Goal: Obtain resource: Obtain resource

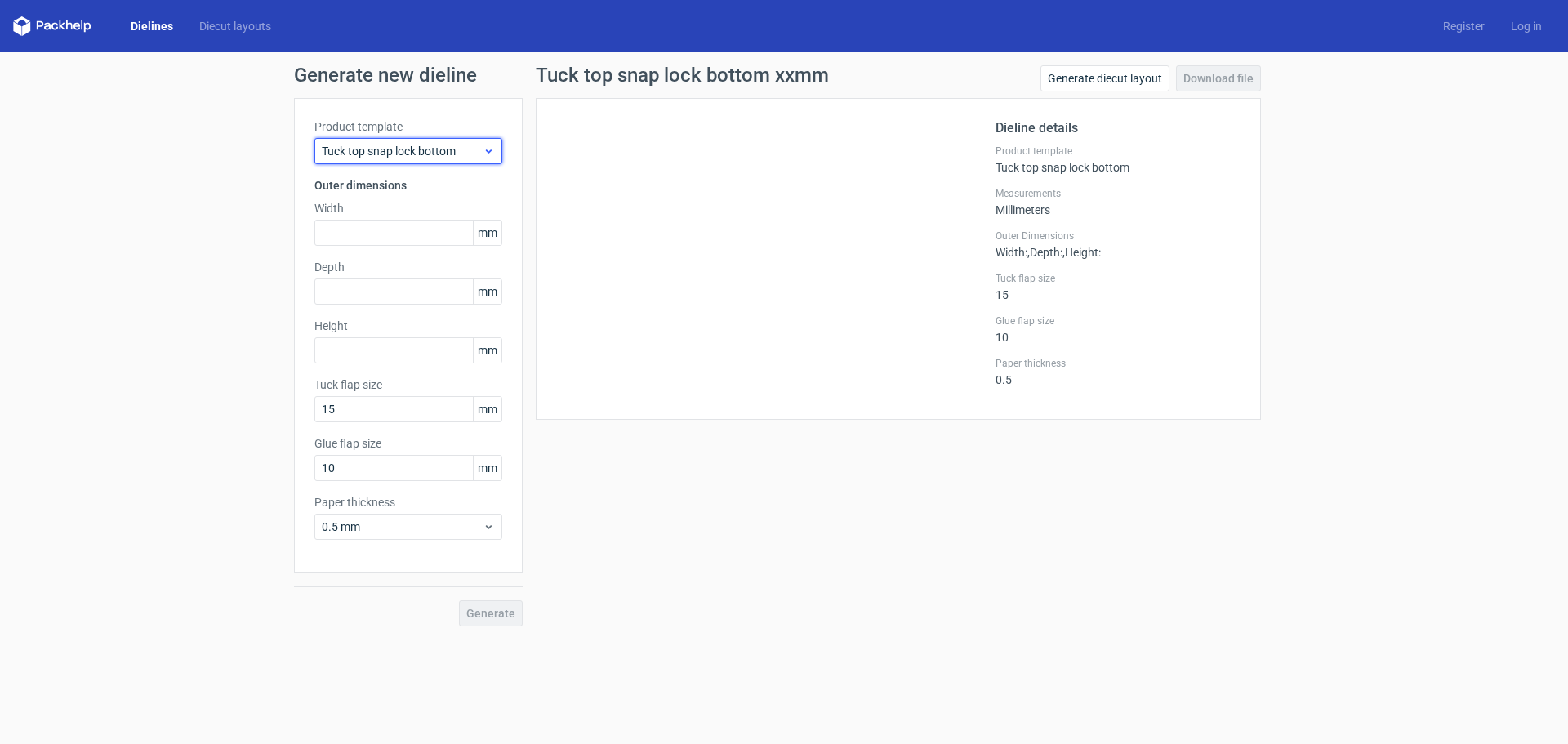
click at [462, 159] on div "Tuck top snap lock bottom" at bounding box center [408, 151] width 188 height 26
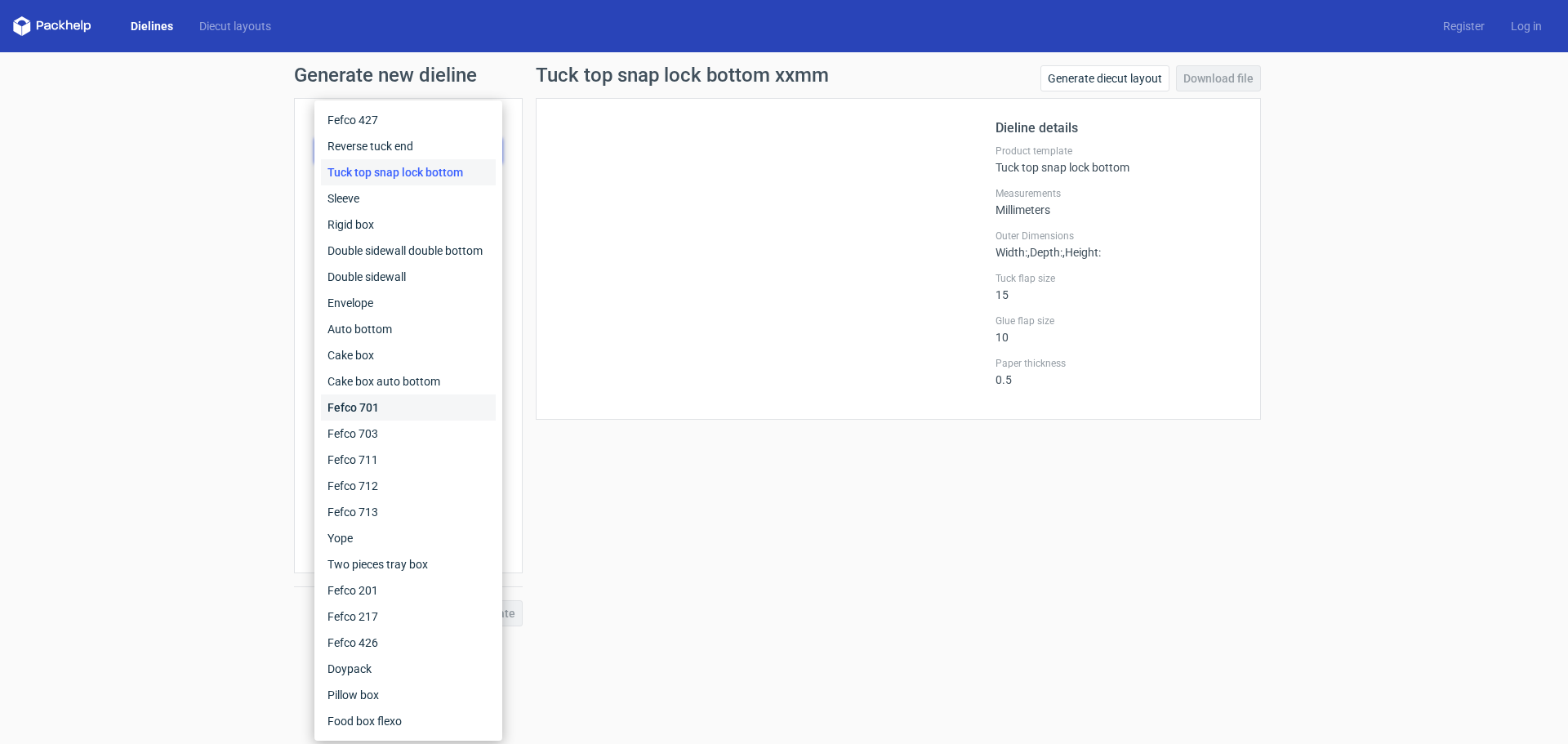
click at [387, 410] on div "Fefco 701" at bounding box center [408, 407] width 175 height 26
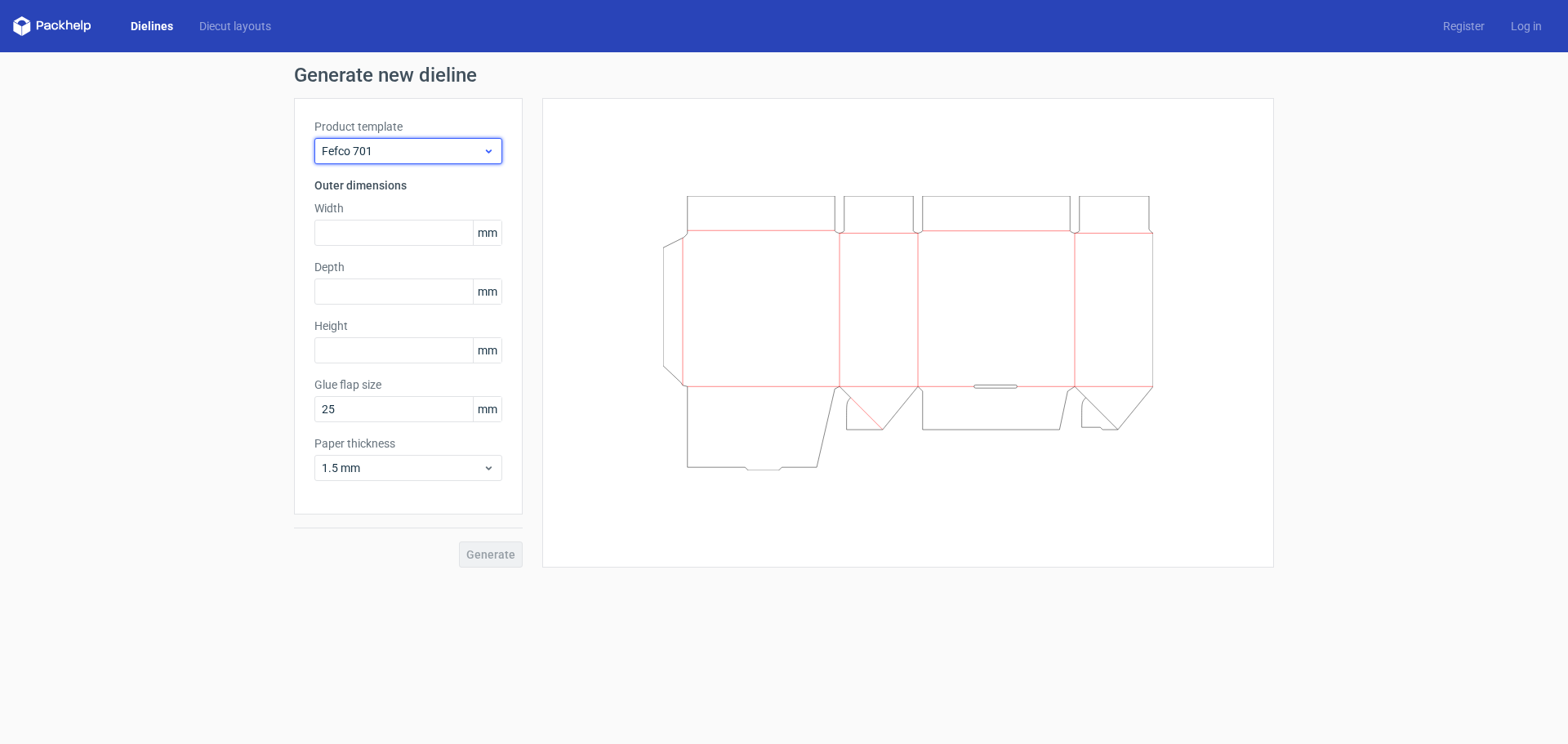
click at [417, 163] on div "Fefco 701" at bounding box center [408, 151] width 188 height 26
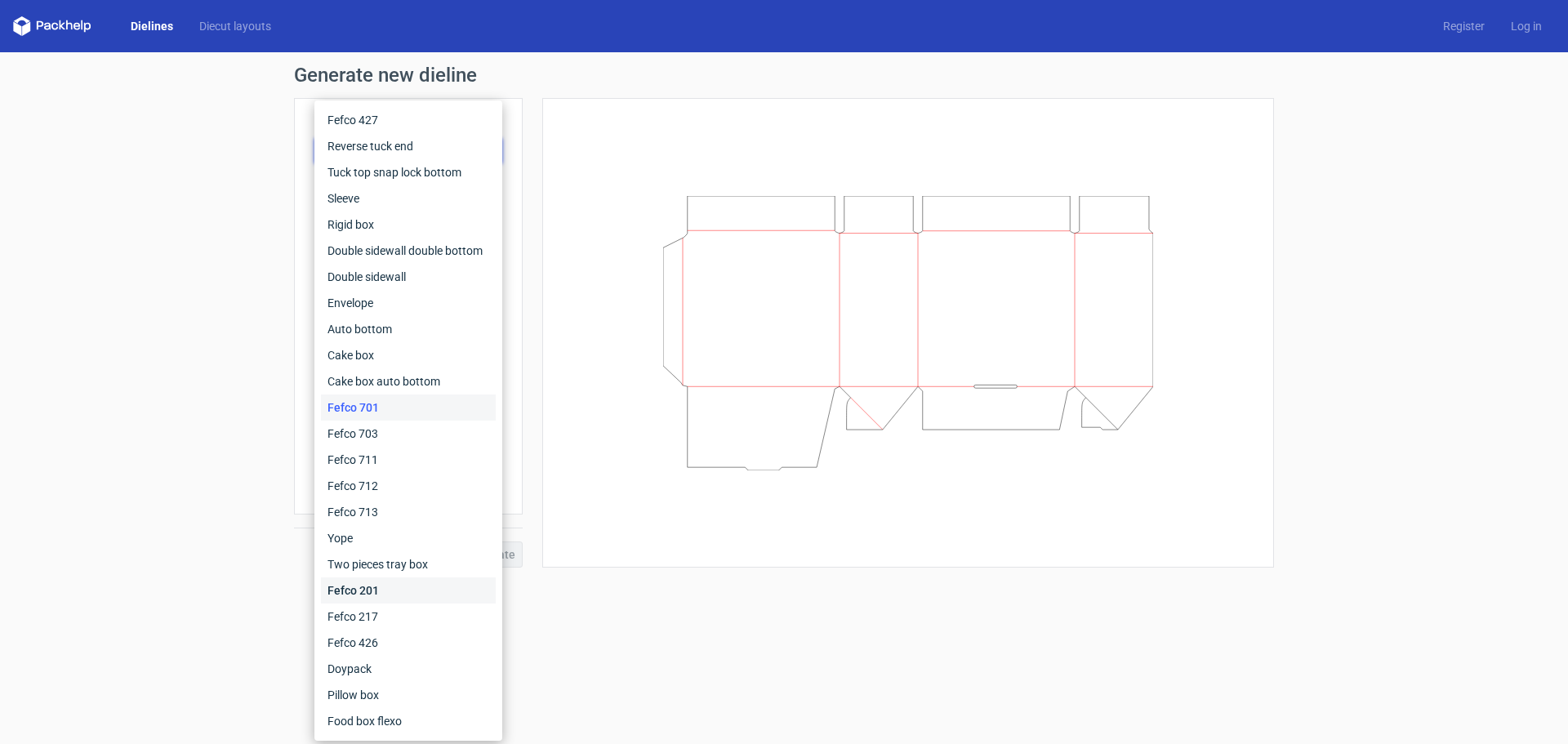
click at [382, 593] on div "Fefco 201" at bounding box center [408, 591] width 175 height 26
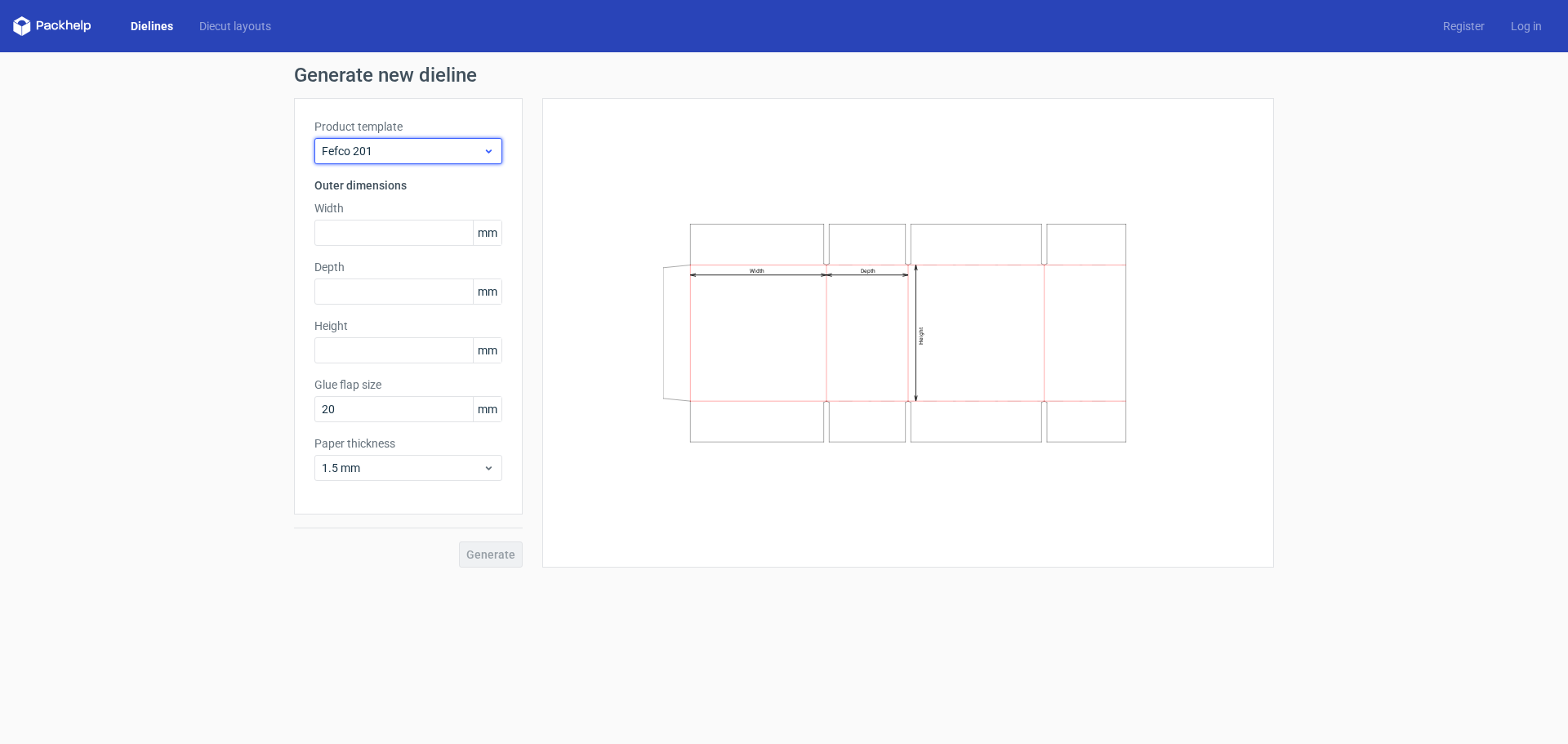
click at [404, 138] on div "Fefco 201" at bounding box center [408, 151] width 188 height 26
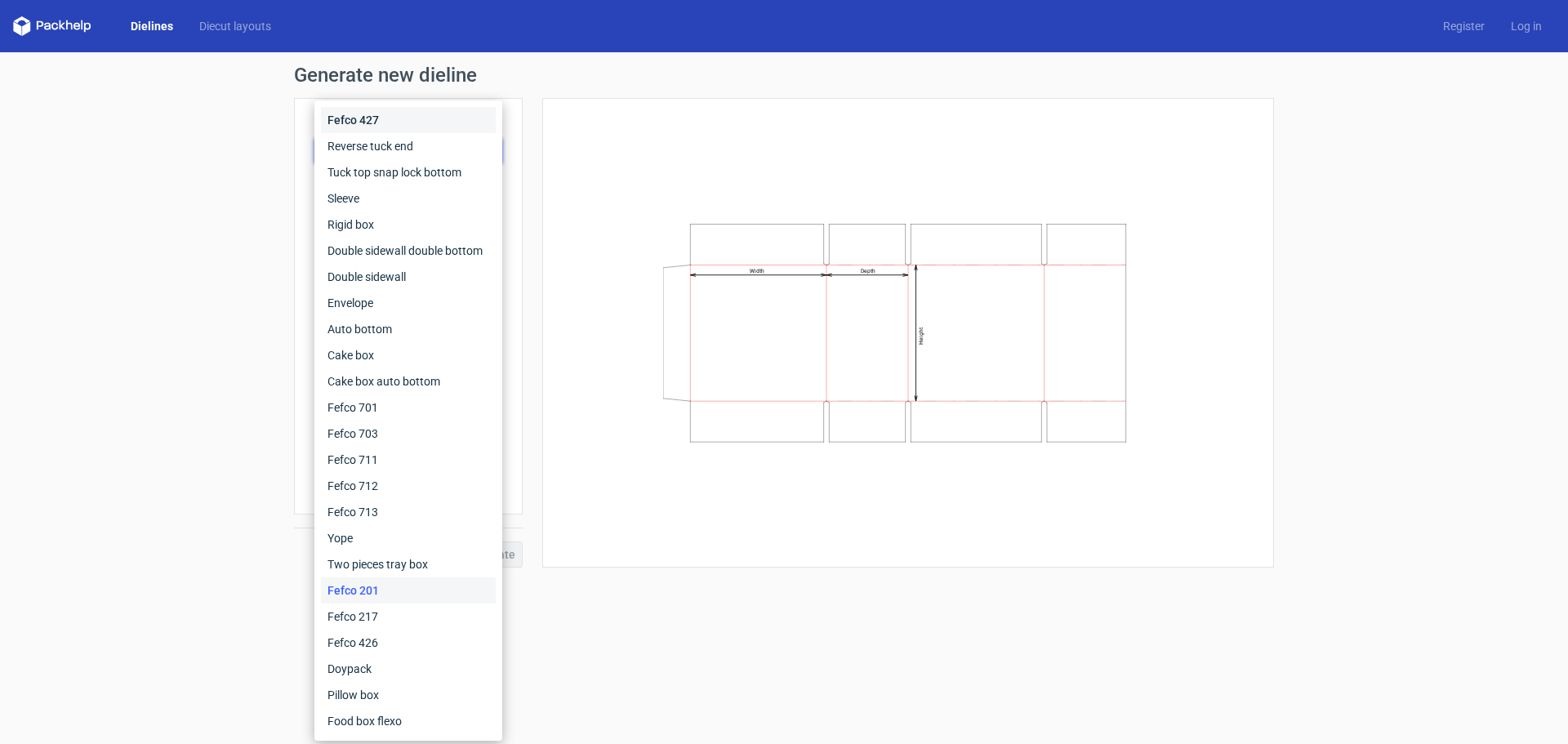
click at [409, 123] on div "Fefco 427" at bounding box center [408, 120] width 175 height 26
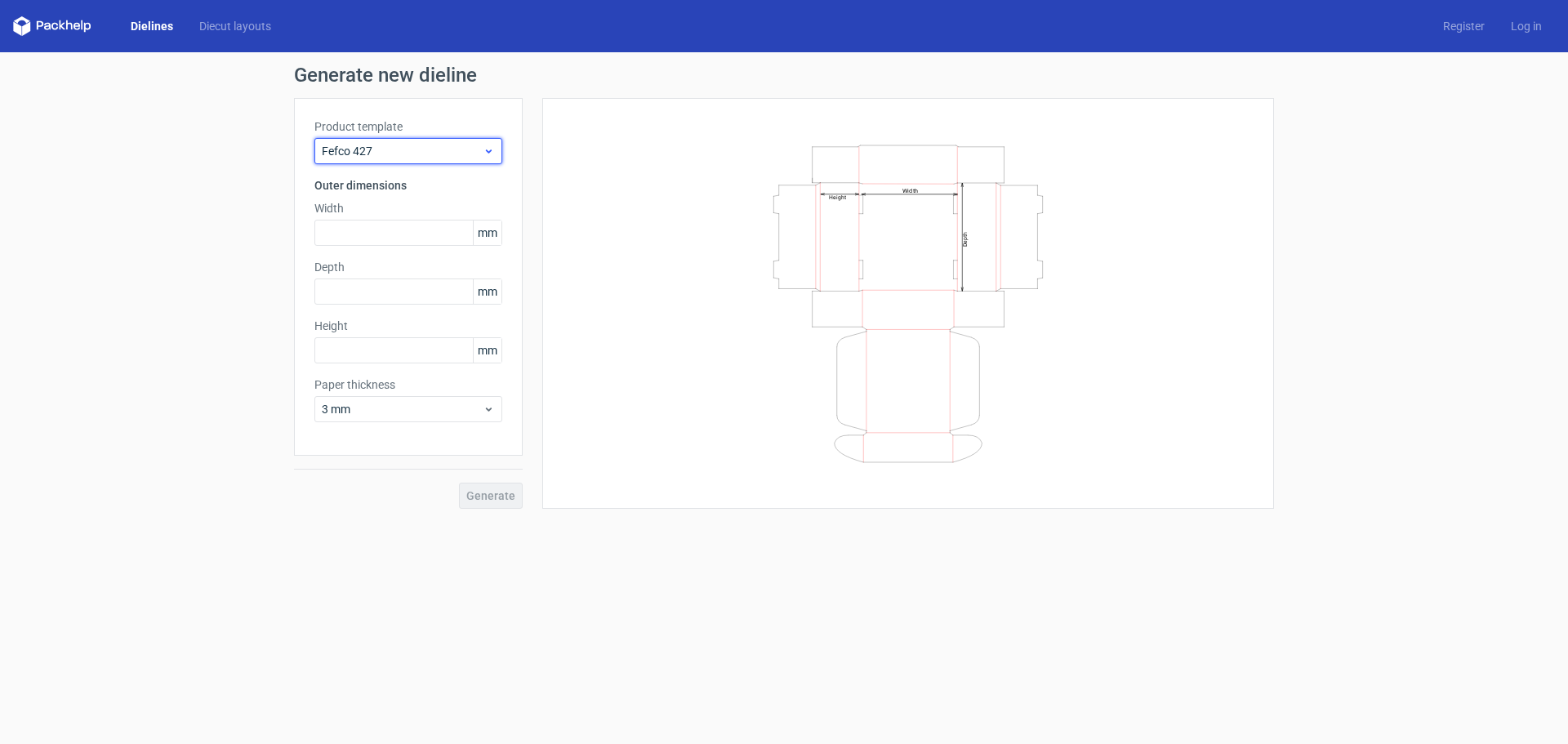
click at [400, 146] on span "Fefco 427" at bounding box center [402, 151] width 161 height 16
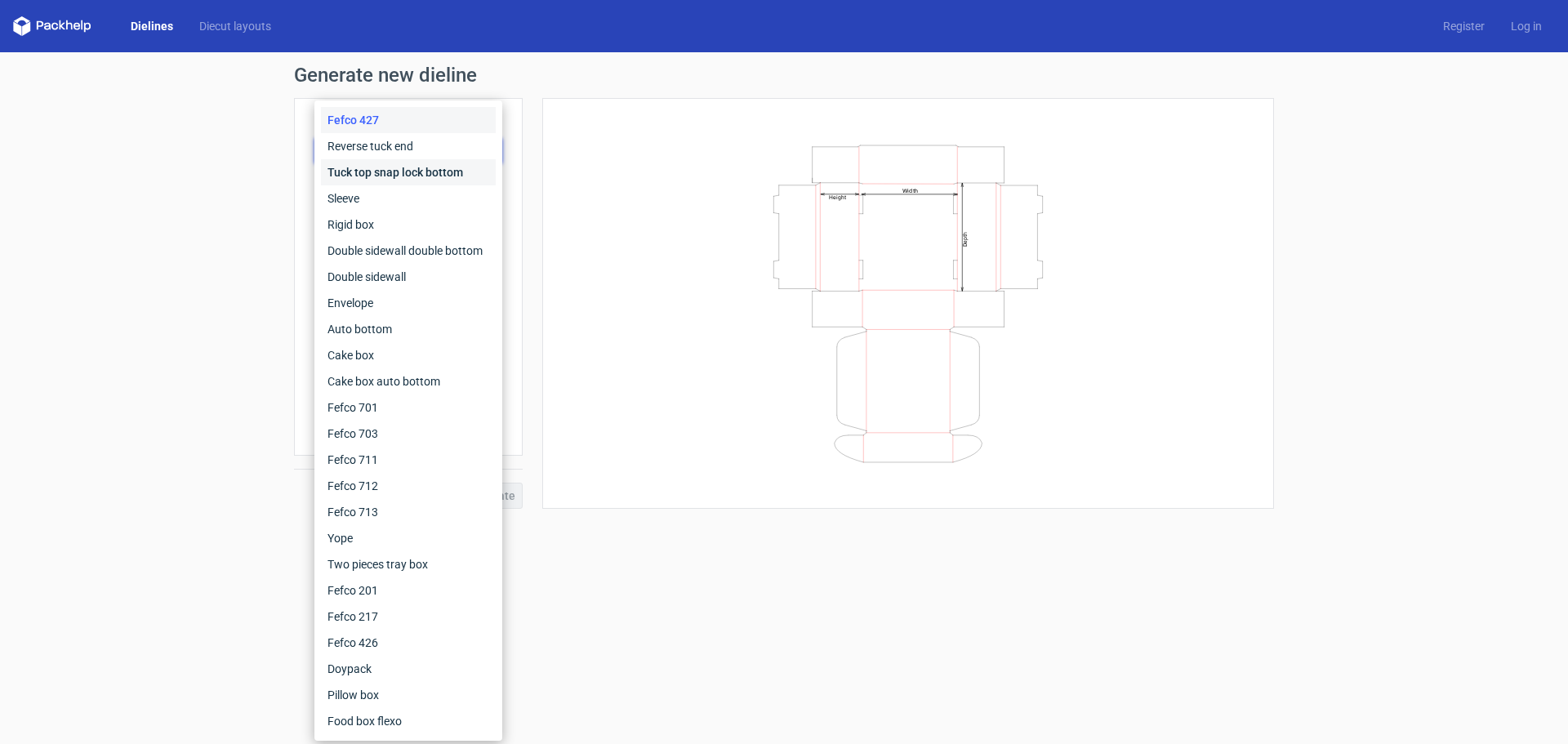
click at [418, 177] on div "Tuck top snap lock bottom" at bounding box center [408, 172] width 175 height 26
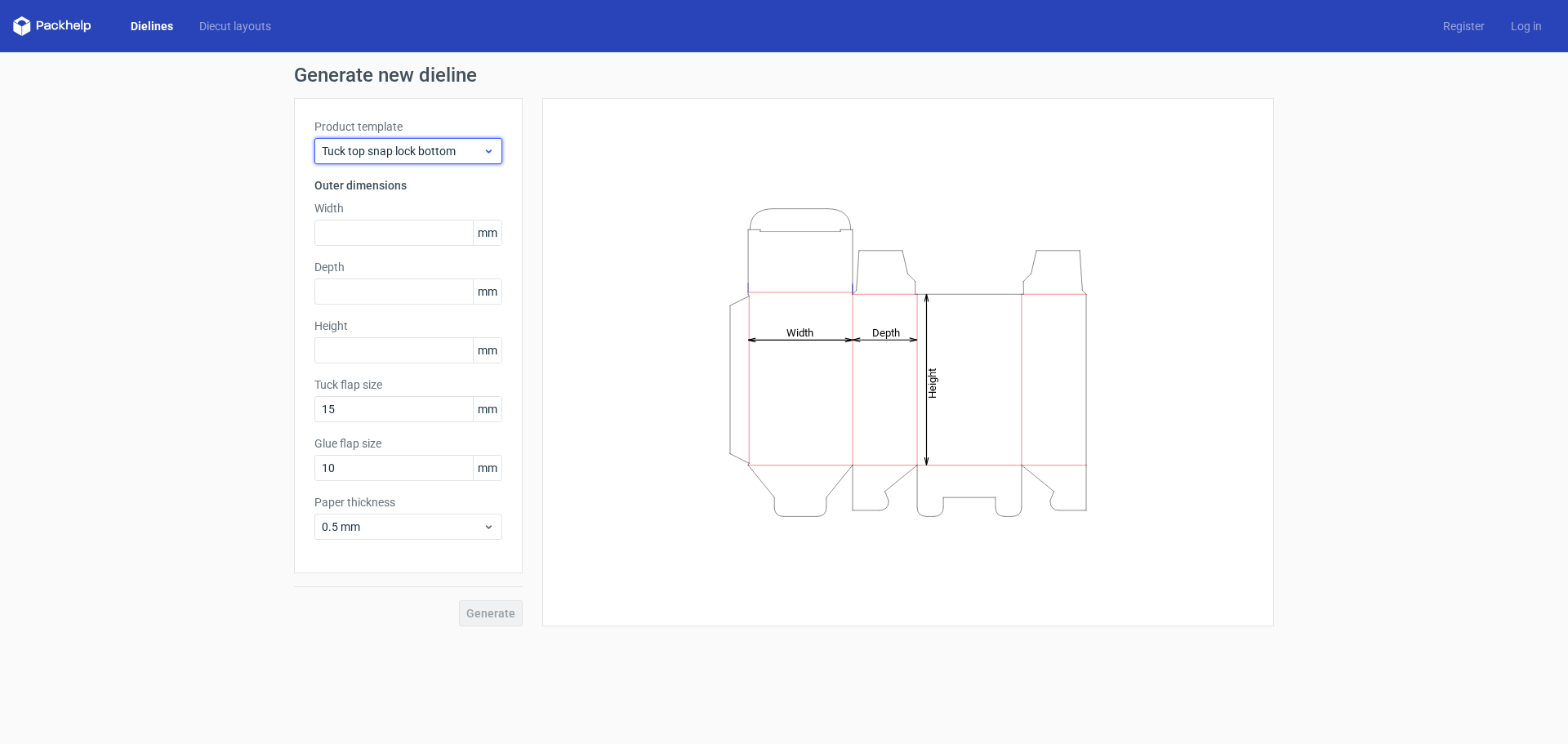
click at [395, 158] on span "Tuck top snap lock bottom" at bounding box center [402, 151] width 161 height 16
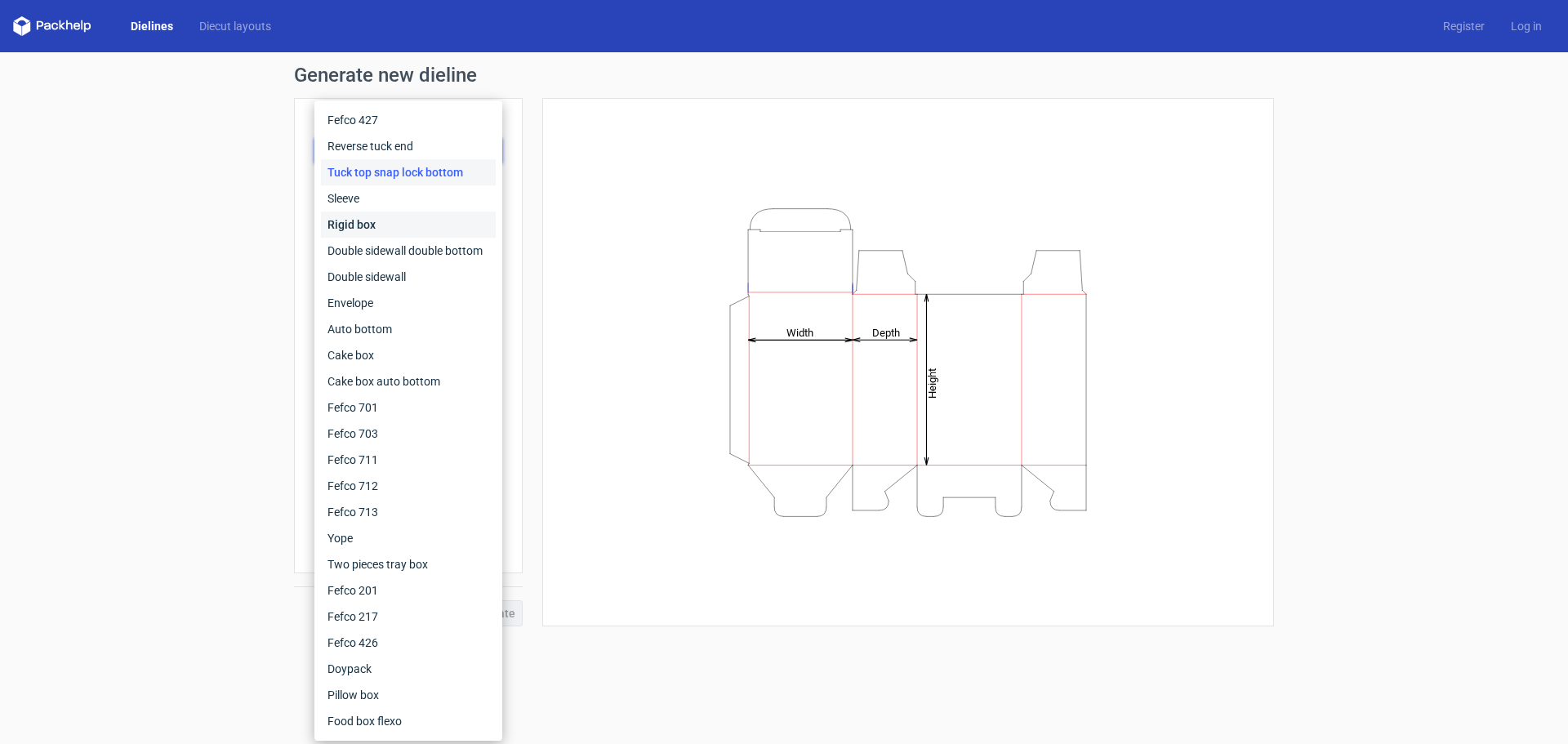
click at [382, 226] on div "Rigid box" at bounding box center [408, 225] width 175 height 26
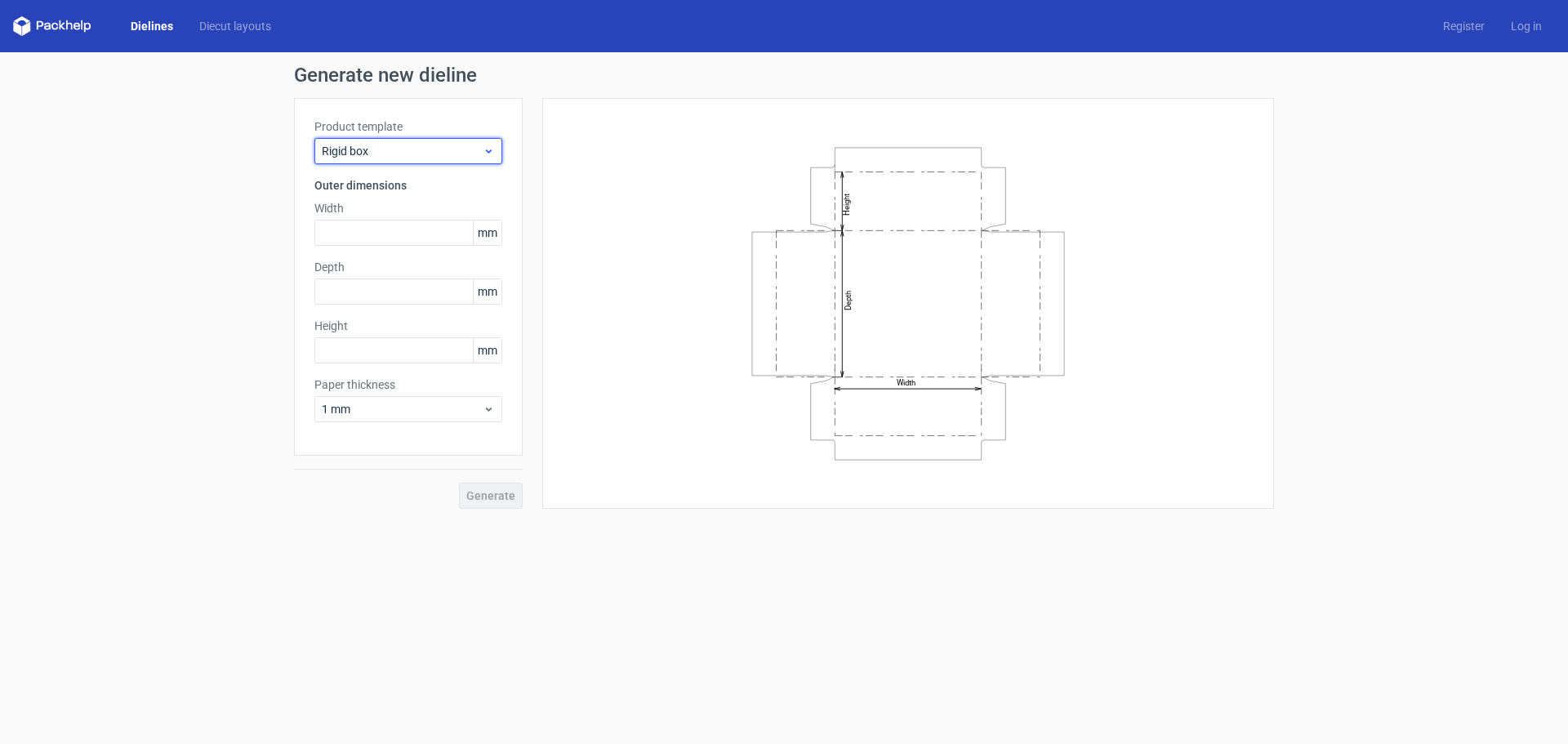
click at [394, 144] on span "Rigid box" at bounding box center [402, 151] width 161 height 16
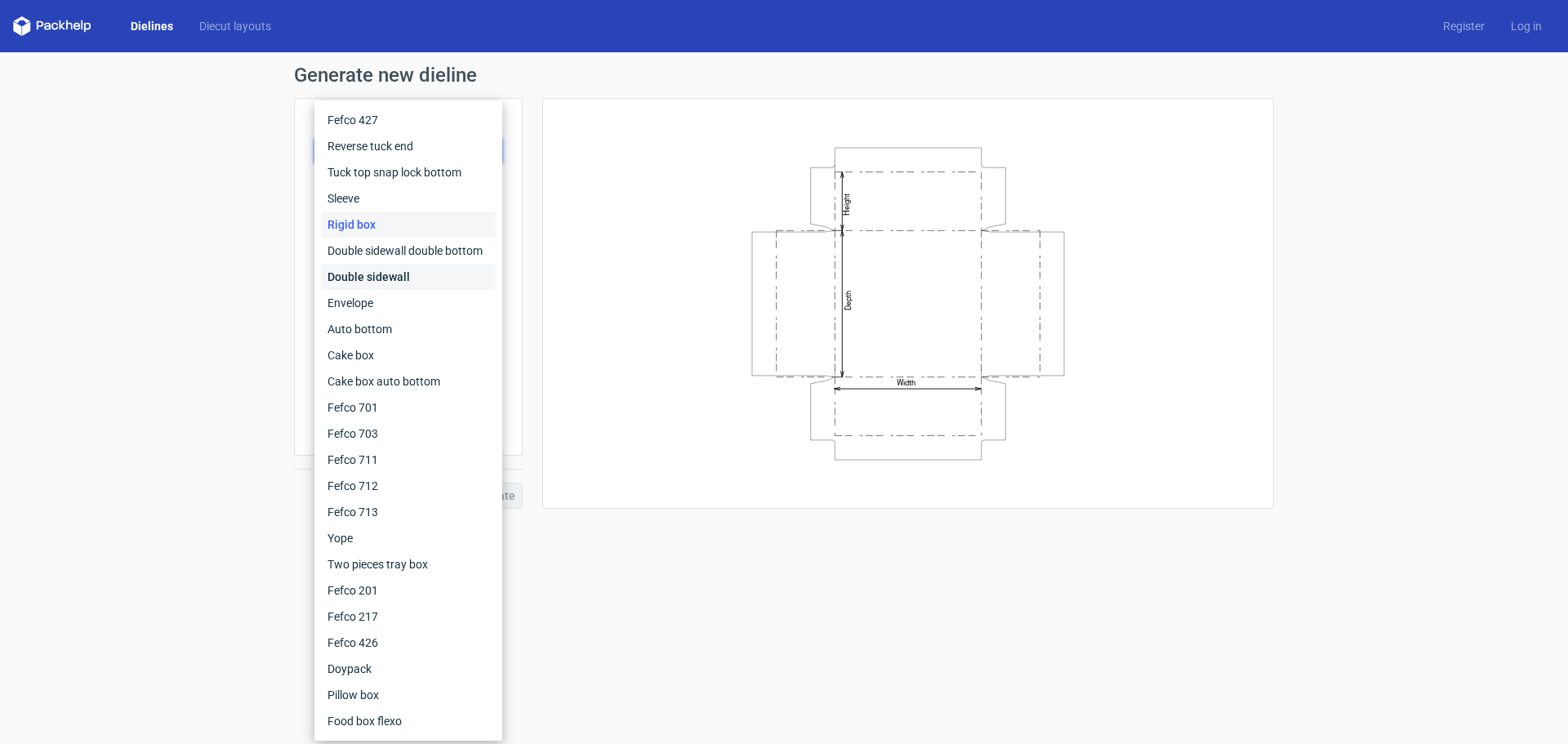
click at [424, 285] on div "Double sidewall" at bounding box center [408, 276] width 175 height 26
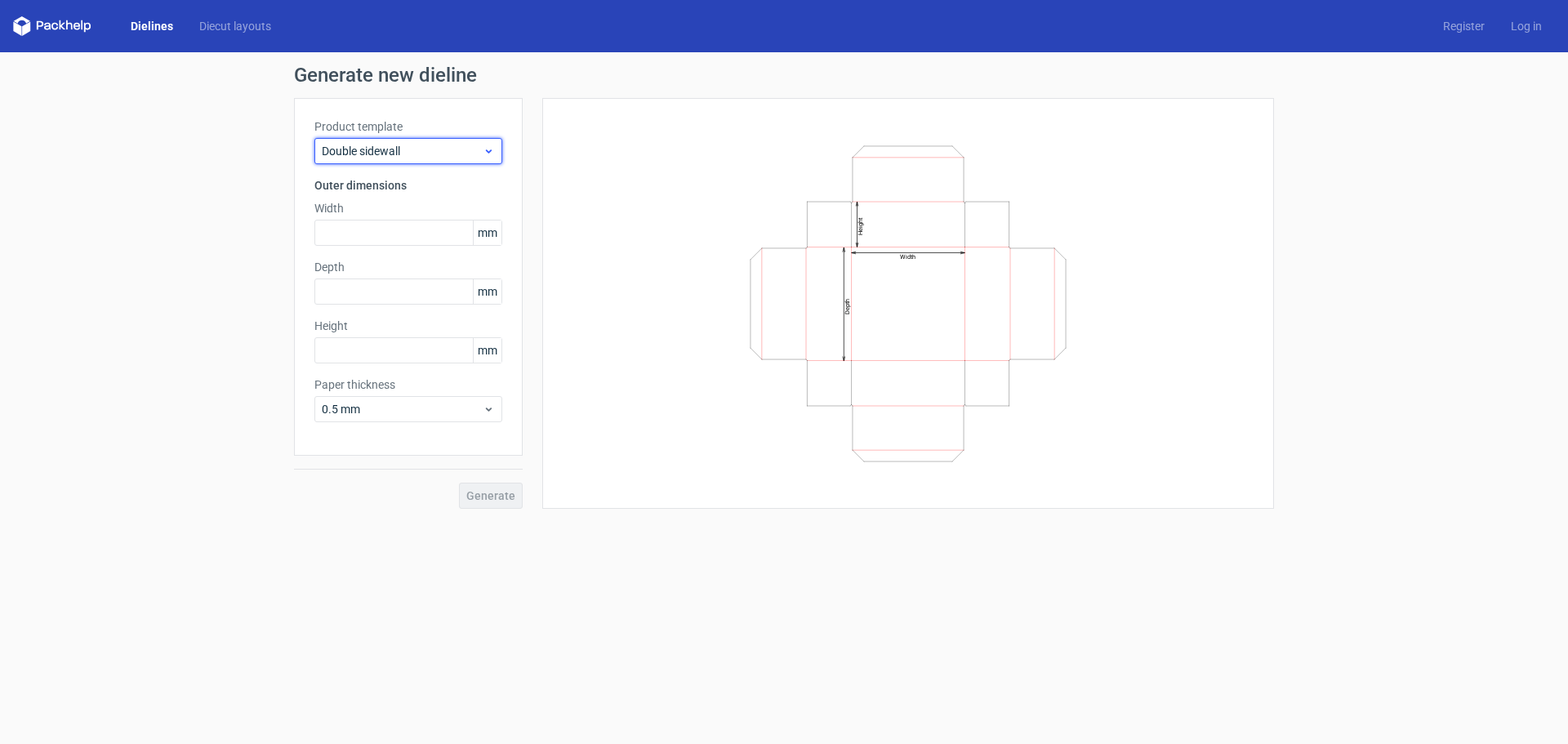
click at [400, 145] on span "Double sidewall" at bounding box center [402, 151] width 161 height 16
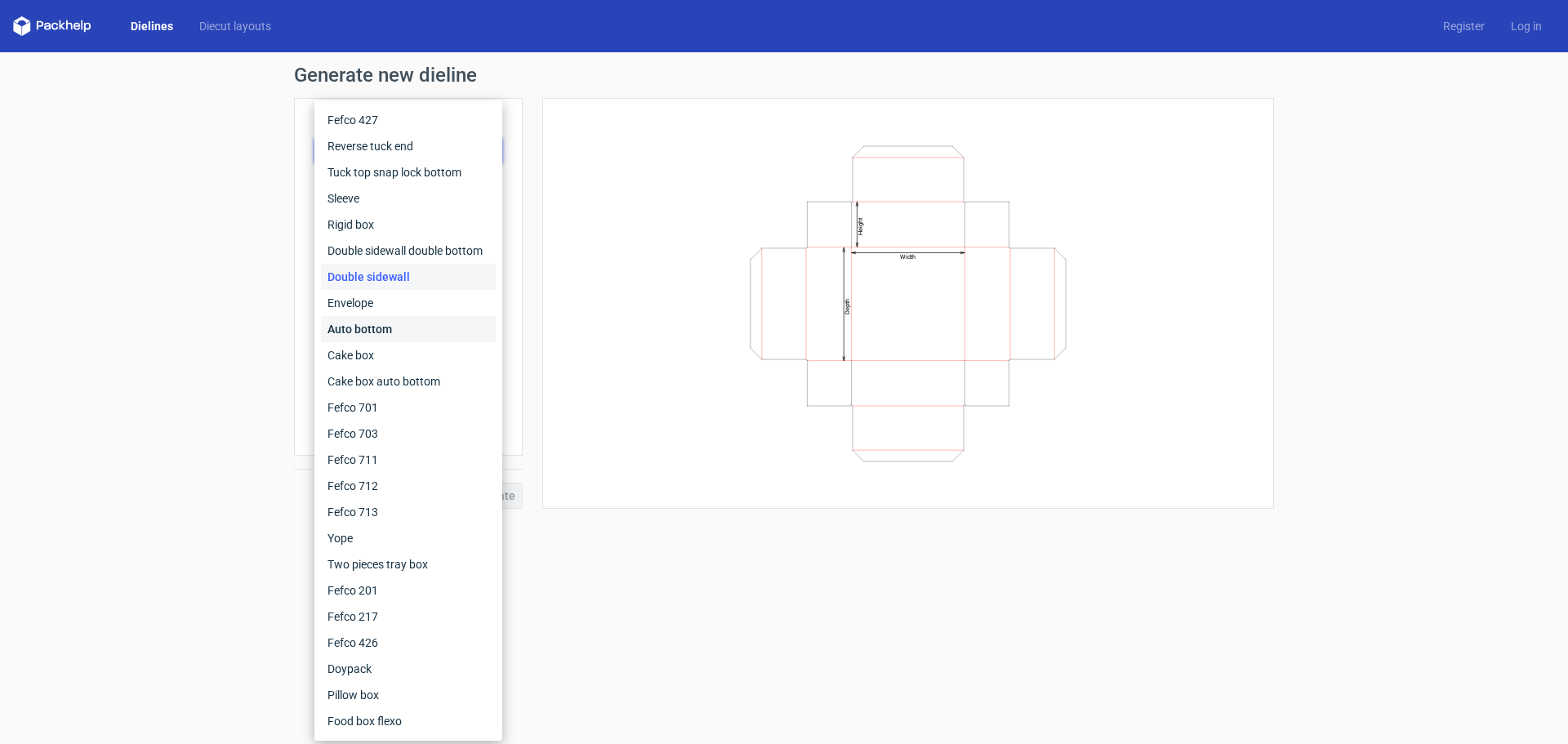
click at [424, 333] on div "Auto bottom" at bounding box center [408, 329] width 175 height 26
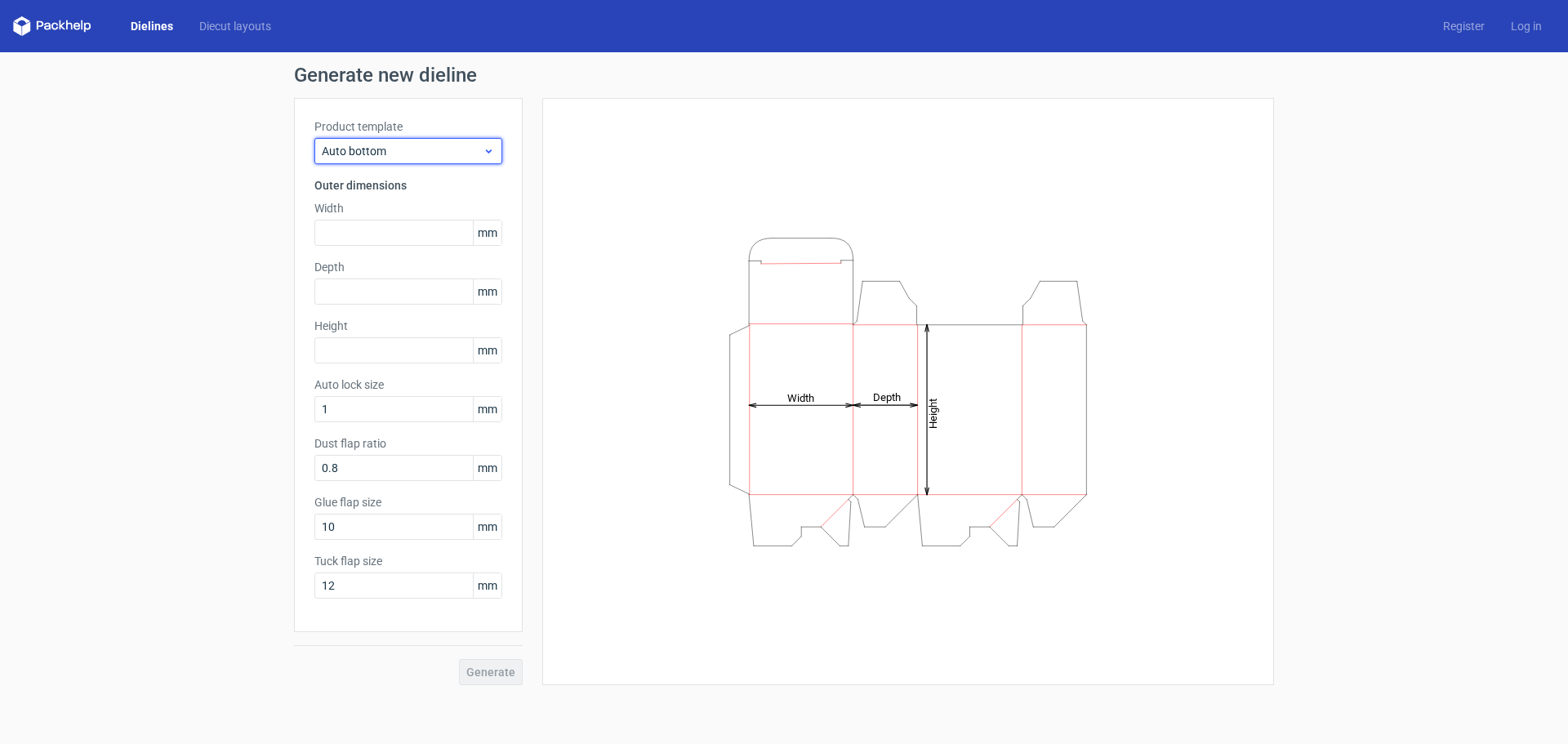
click at [401, 151] on span "Auto bottom" at bounding box center [402, 151] width 161 height 16
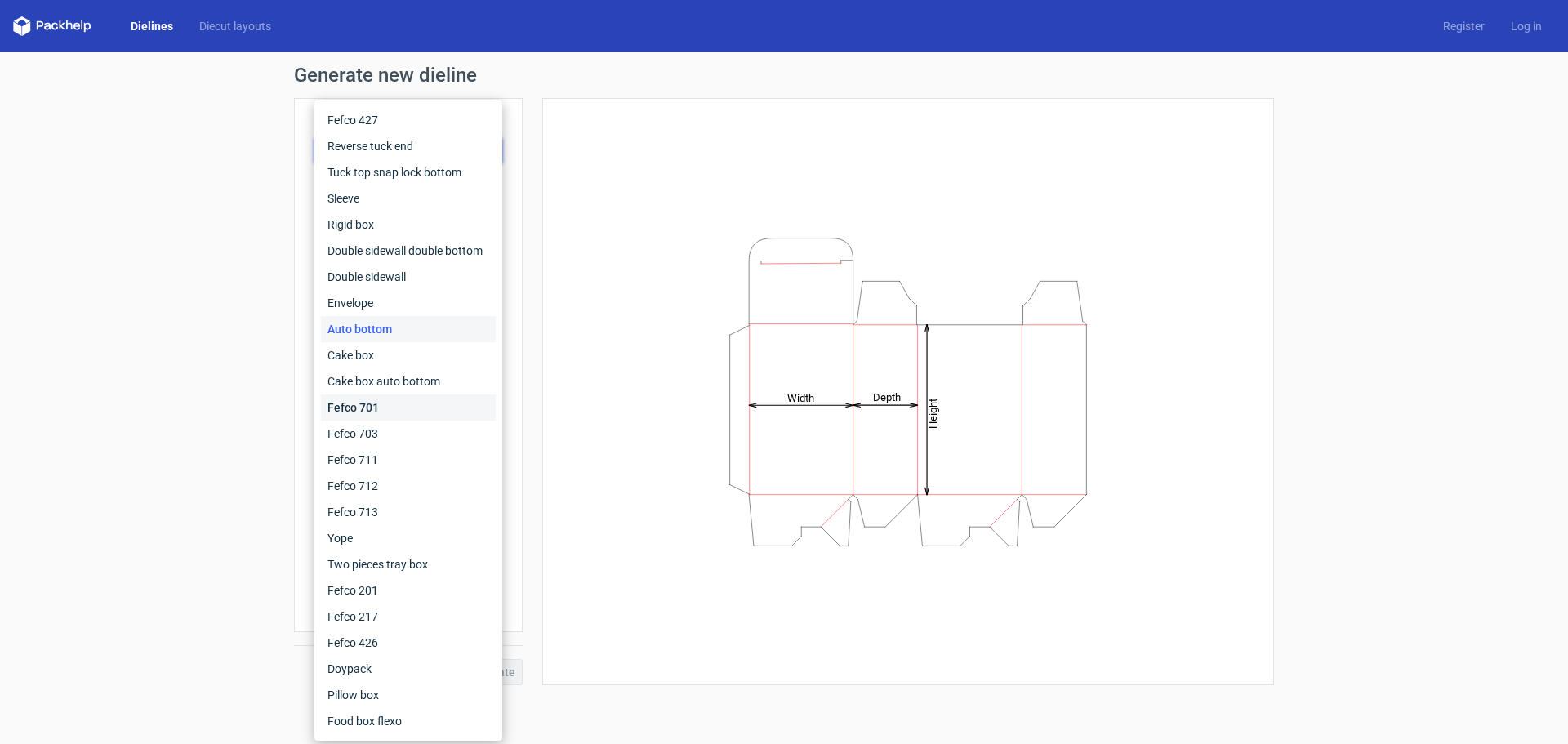
click at [408, 404] on div "Fefco 701" at bounding box center [408, 407] width 175 height 26
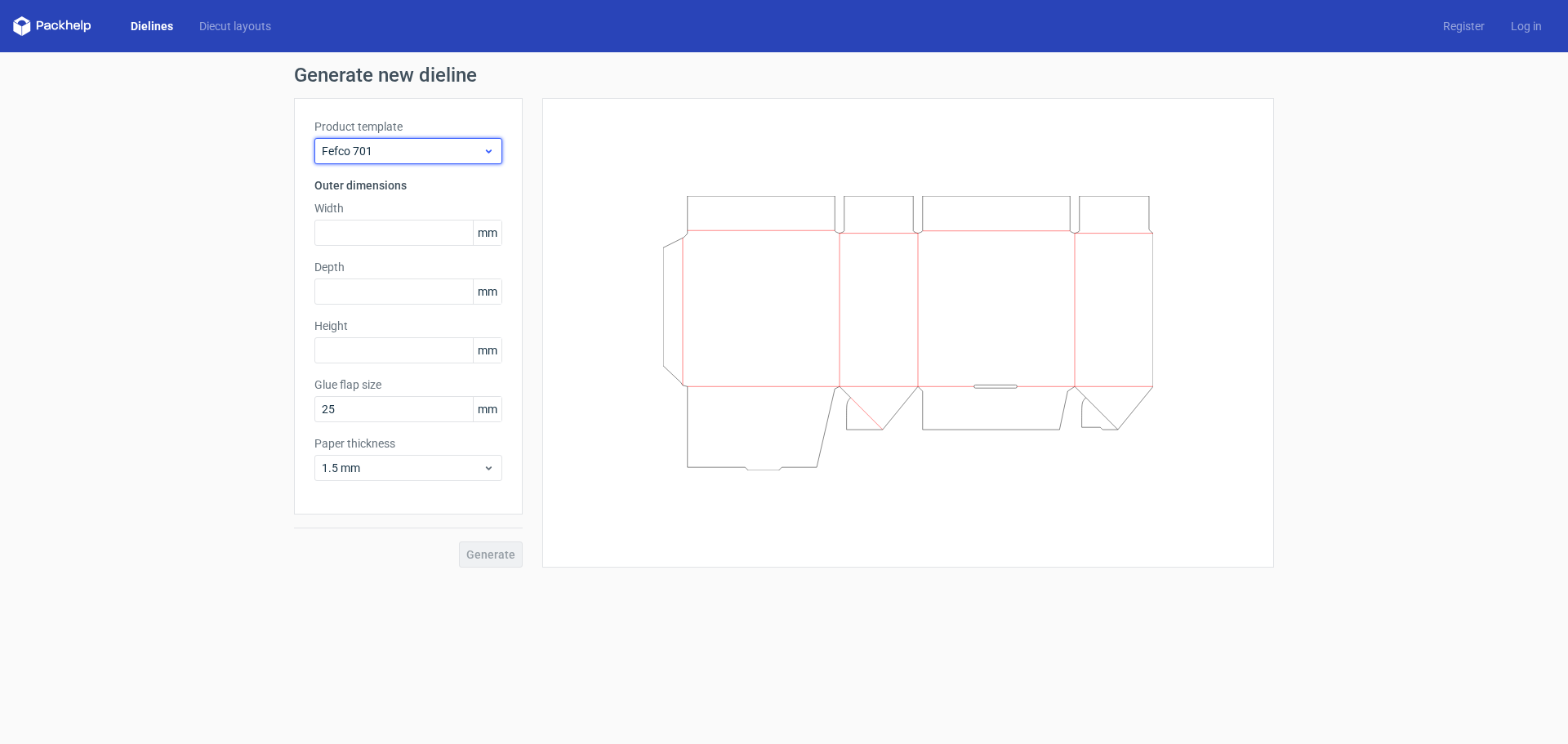
click at [424, 141] on div "Fefco 701" at bounding box center [408, 151] width 188 height 26
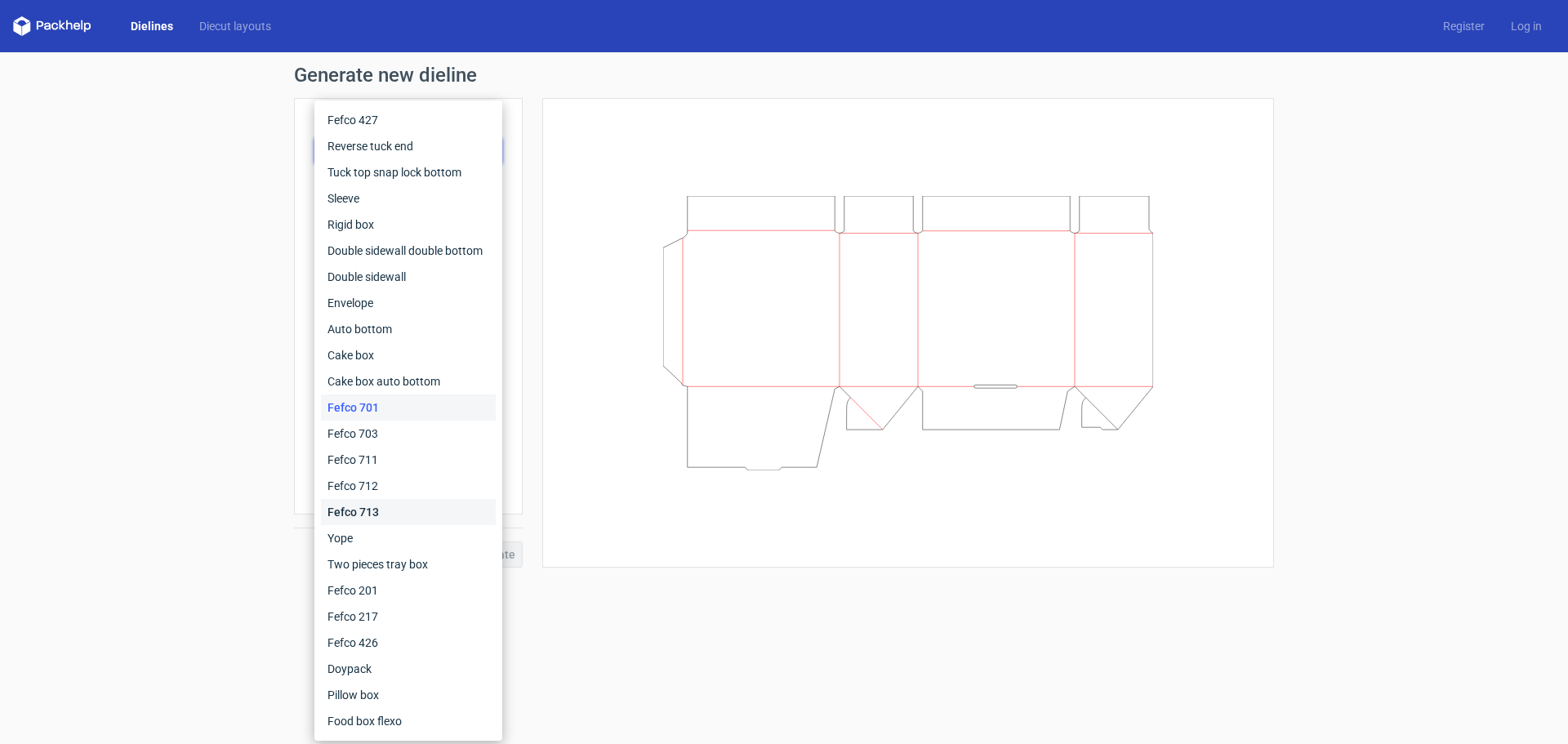
click at [414, 512] on div "Fefco 713" at bounding box center [408, 512] width 175 height 26
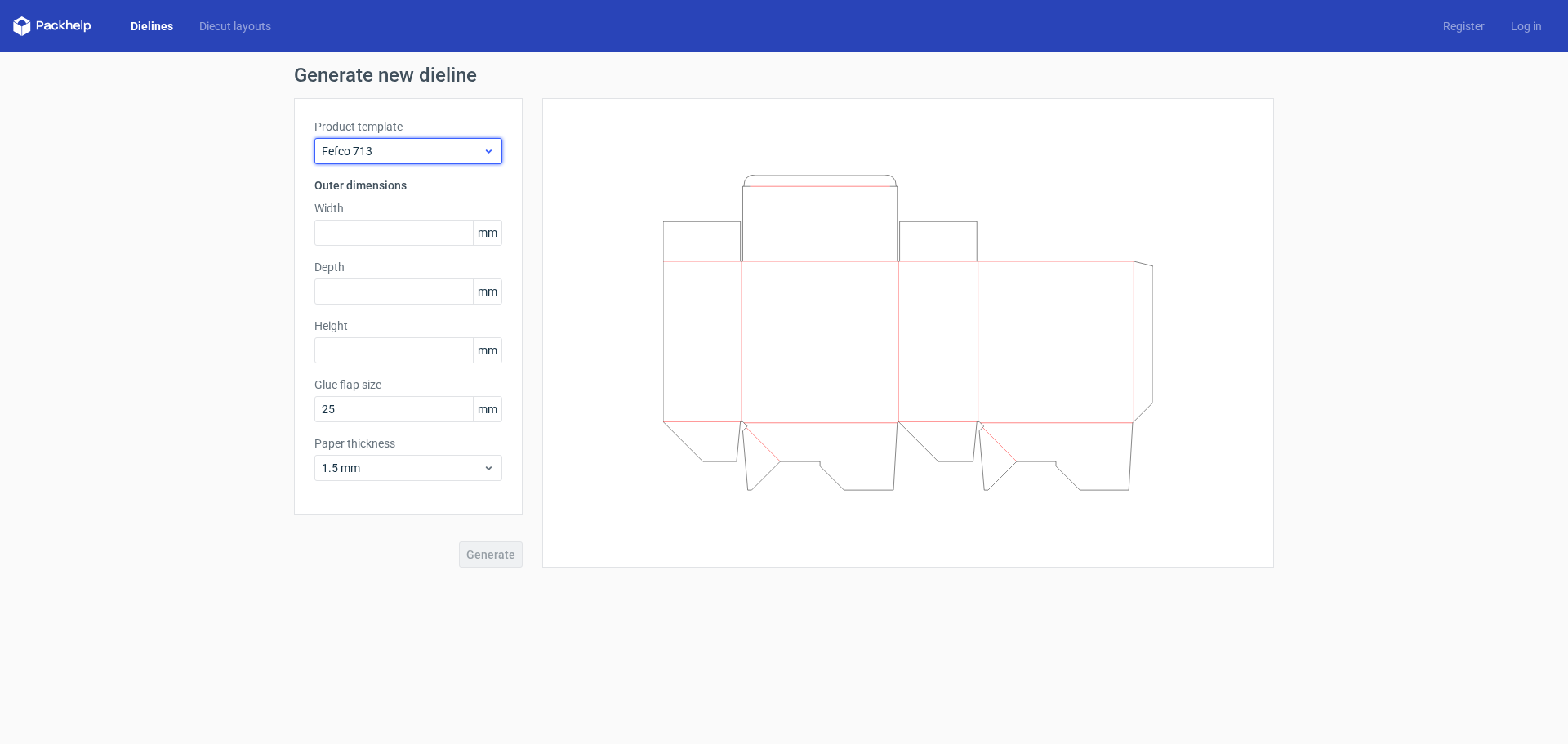
click at [406, 151] on span "Fefco 713" at bounding box center [402, 151] width 161 height 16
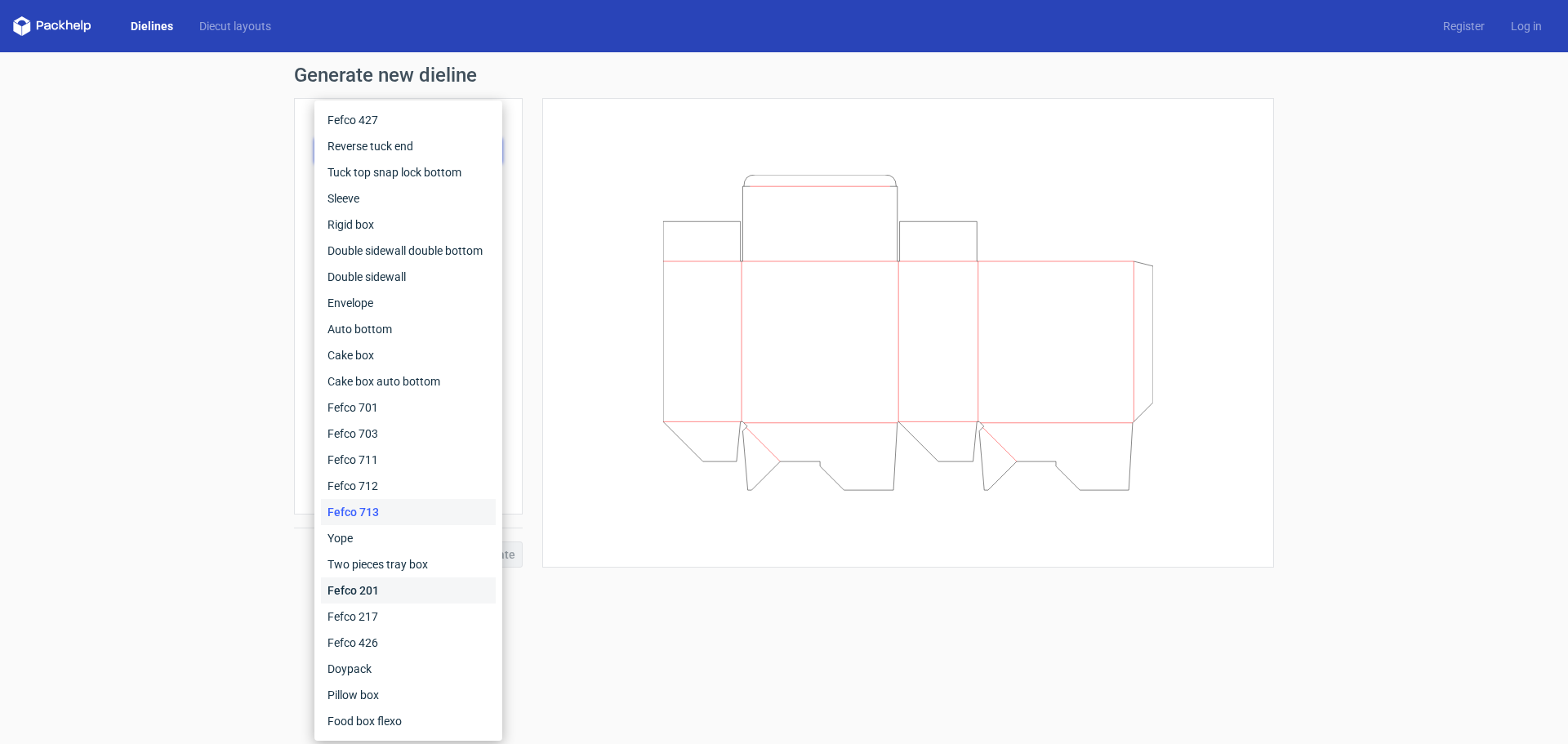
click at [385, 587] on div "Fefco 201" at bounding box center [408, 591] width 175 height 26
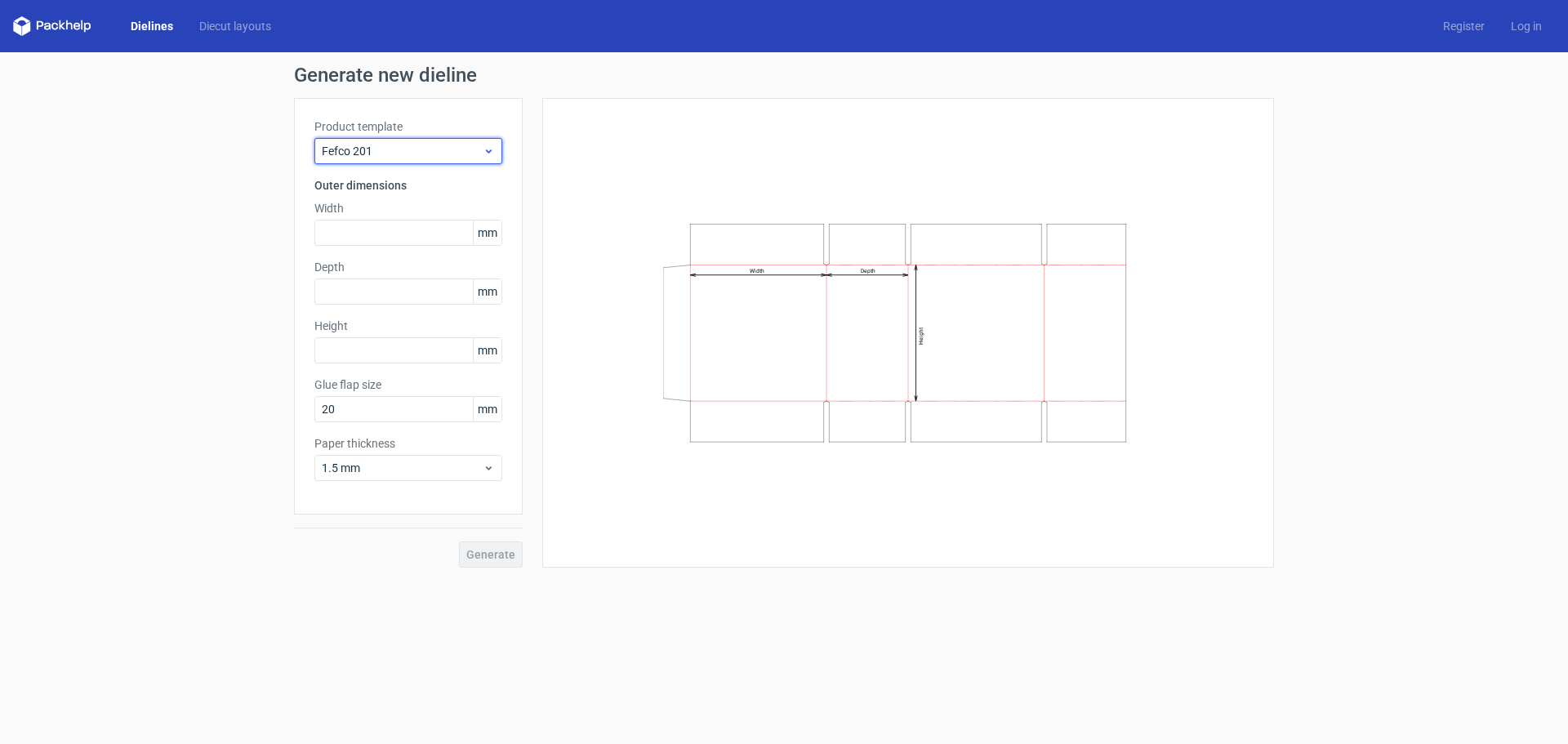
click at [387, 146] on span "Fefco 201" at bounding box center [402, 151] width 161 height 16
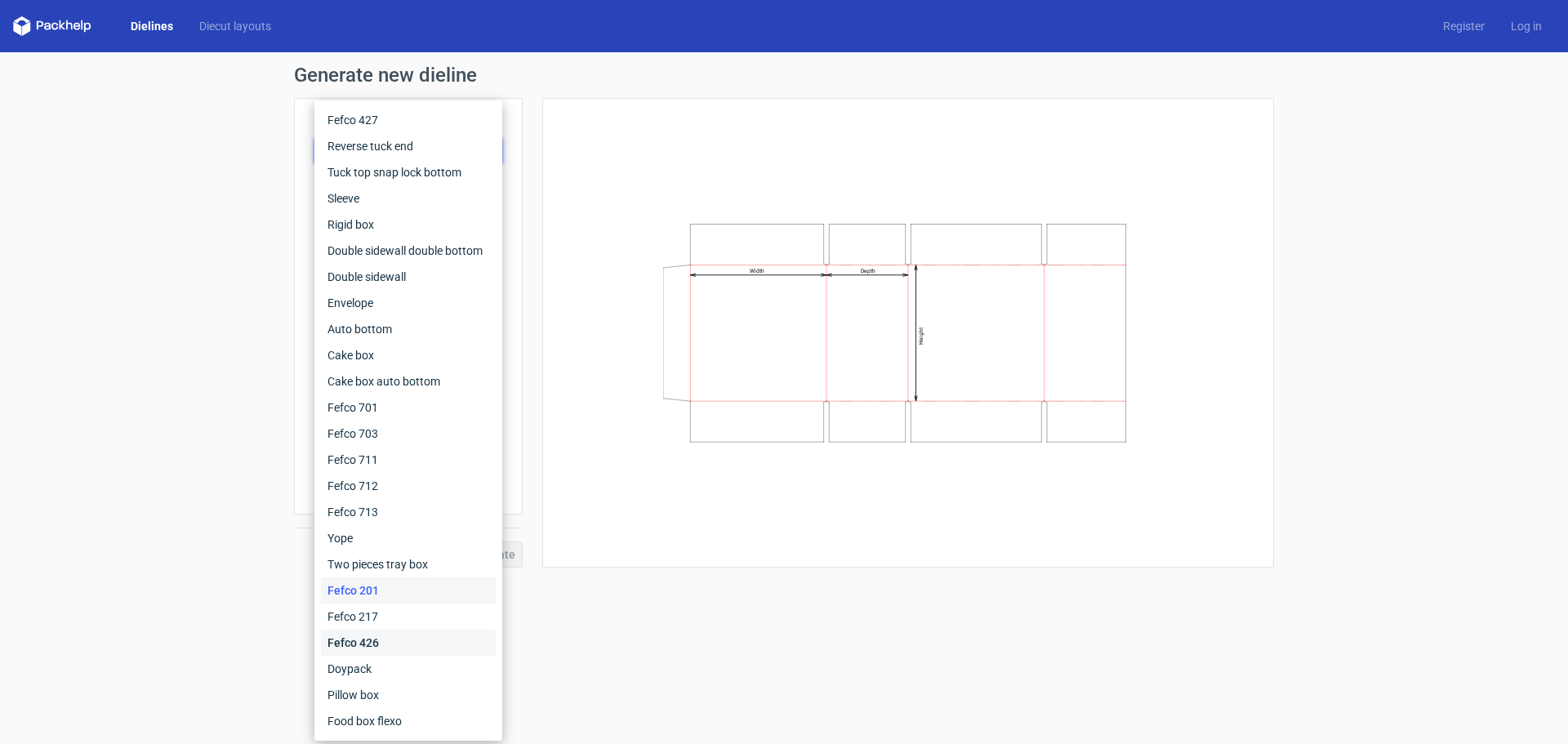
click at [386, 631] on div "Fefco 426" at bounding box center [408, 642] width 175 height 26
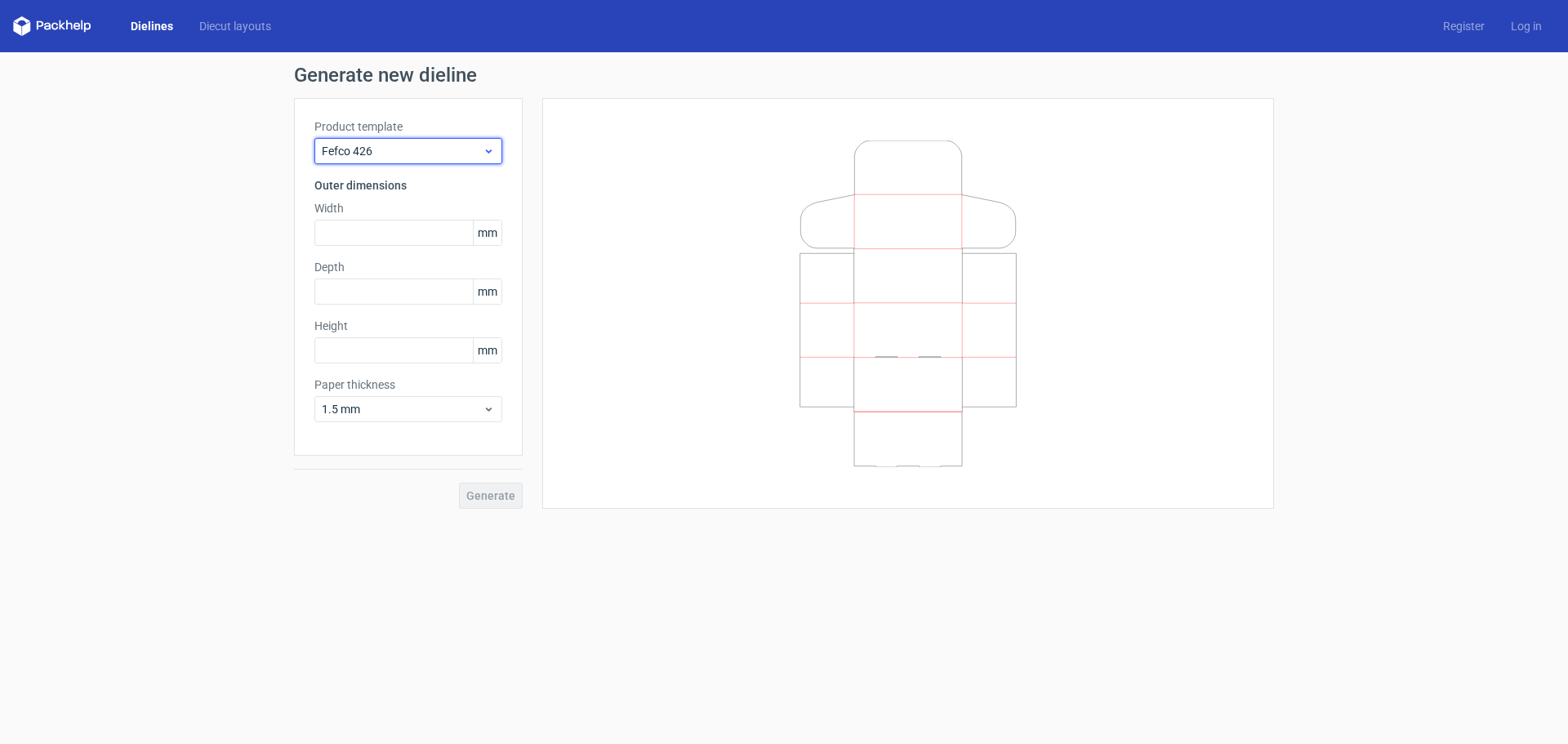
click at [384, 148] on span "Fefco 426" at bounding box center [402, 151] width 161 height 16
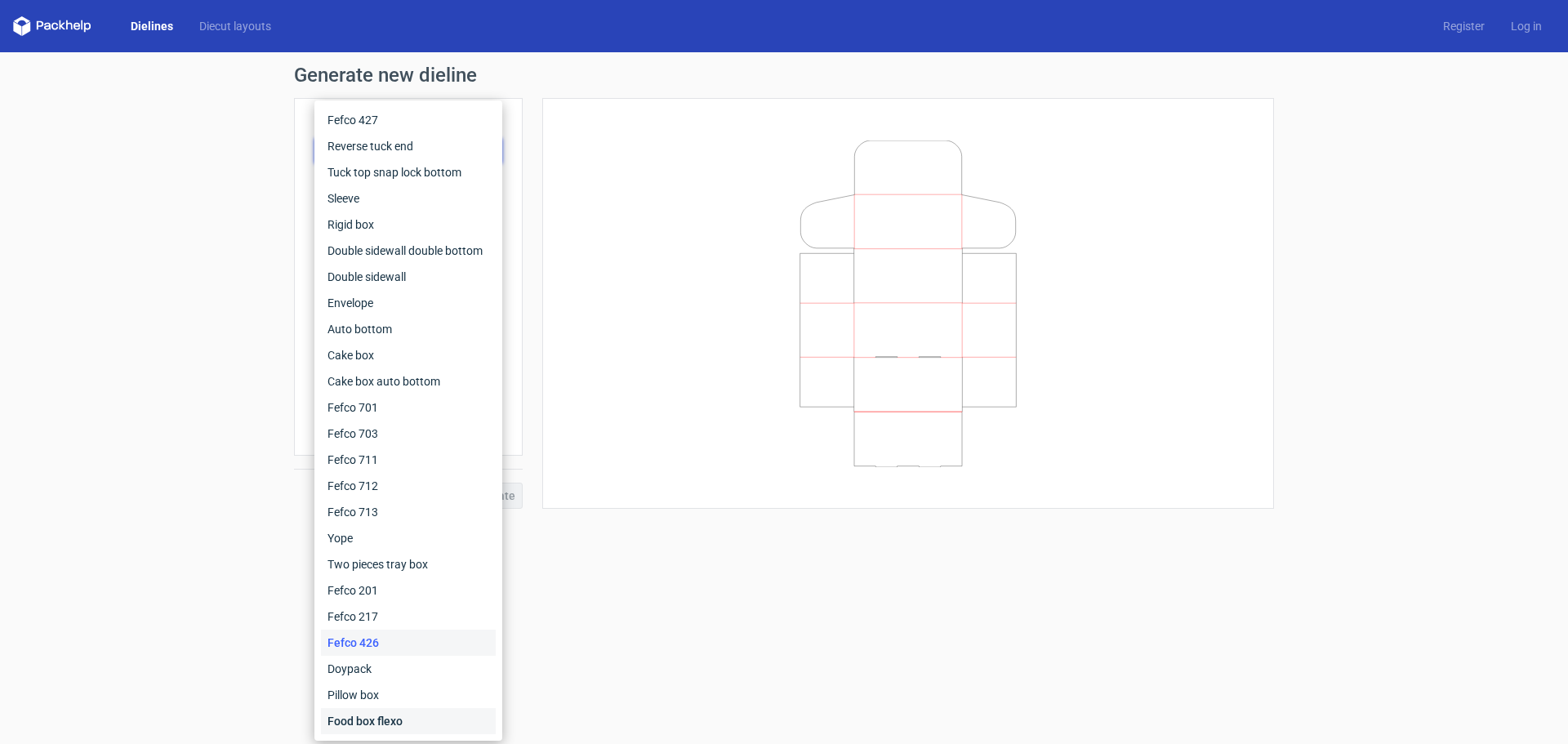
click at [405, 716] on div "Food box flexo" at bounding box center [408, 721] width 175 height 26
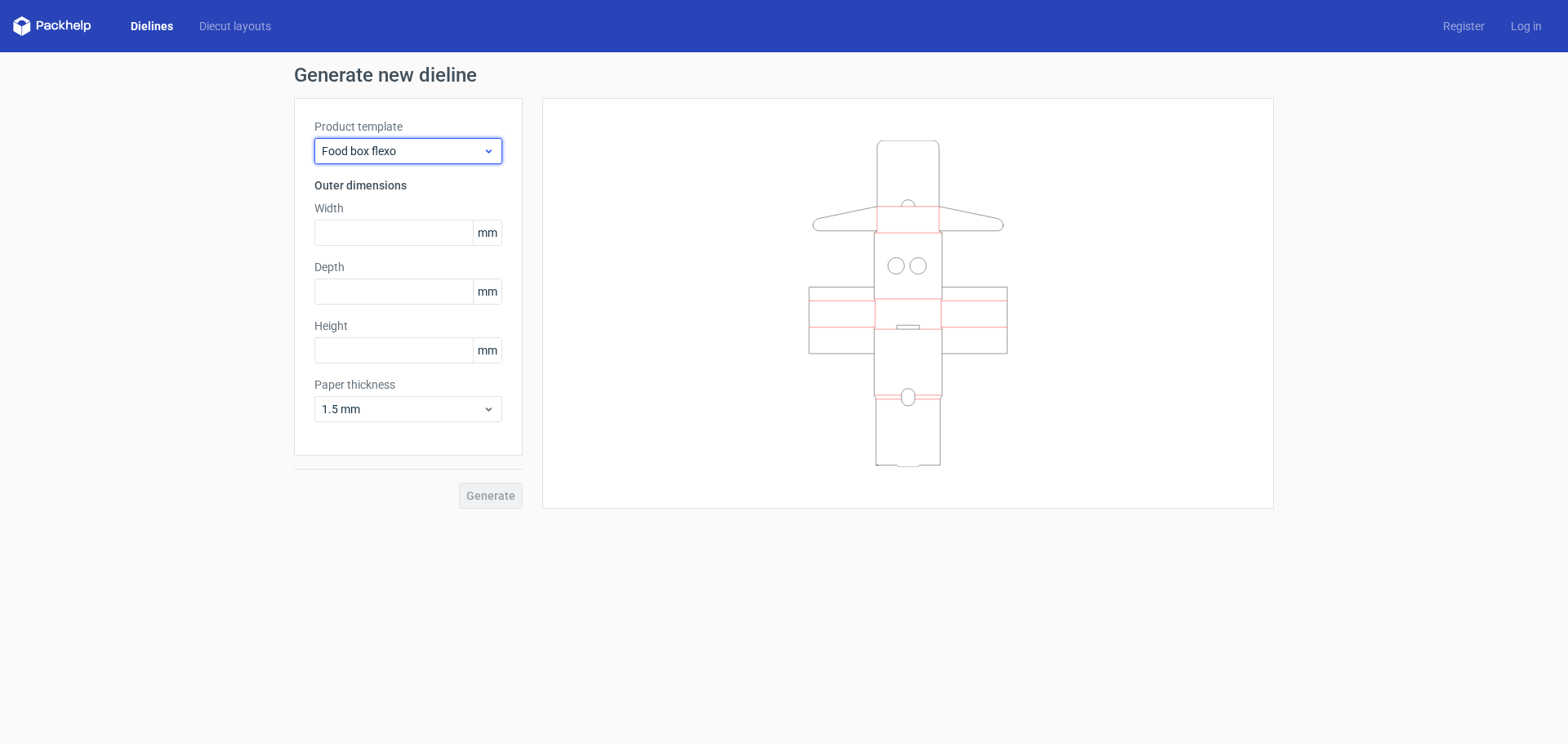
click at [425, 146] on span "Food box flexo" at bounding box center [402, 151] width 161 height 16
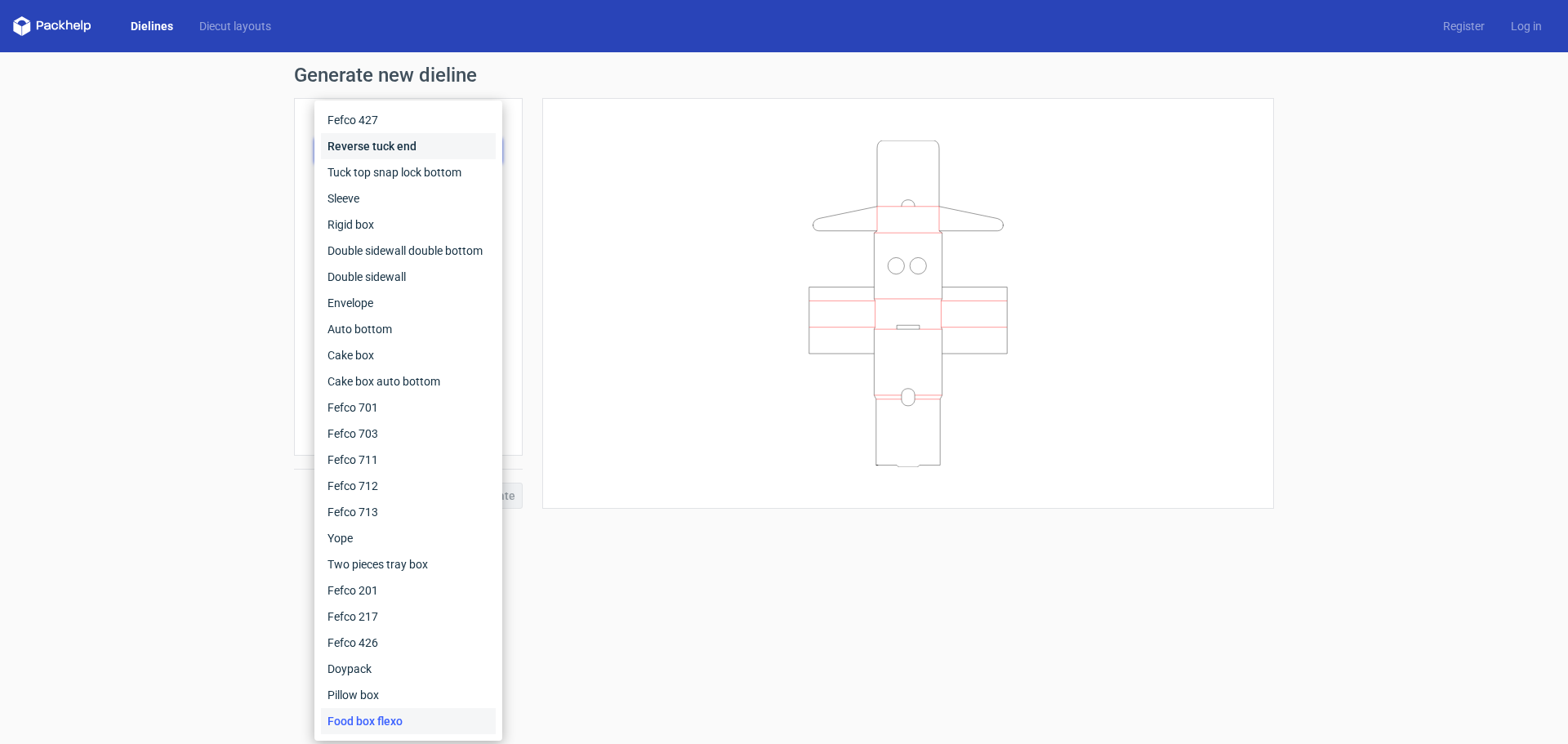
click at [425, 150] on div "Reverse tuck end" at bounding box center [408, 146] width 175 height 26
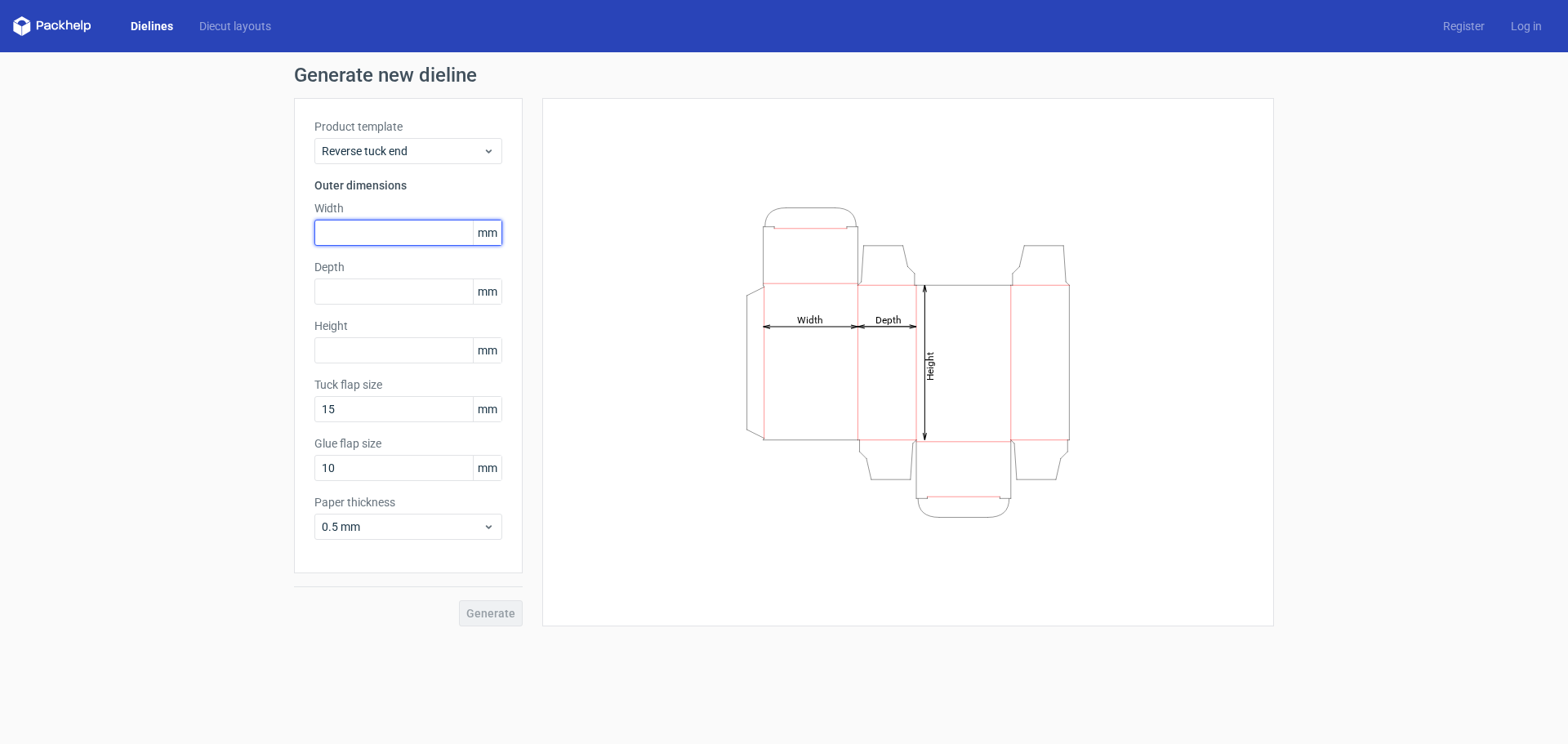
click at [405, 230] on input "text" at bounding box center [408, 232] width 188 height 26
type input "155"
type input "33"
type input "165"
drag, startPoint x: 509, startPoint y: 616, endPoint x: 381, endPoint y: 483, distance: 184.6
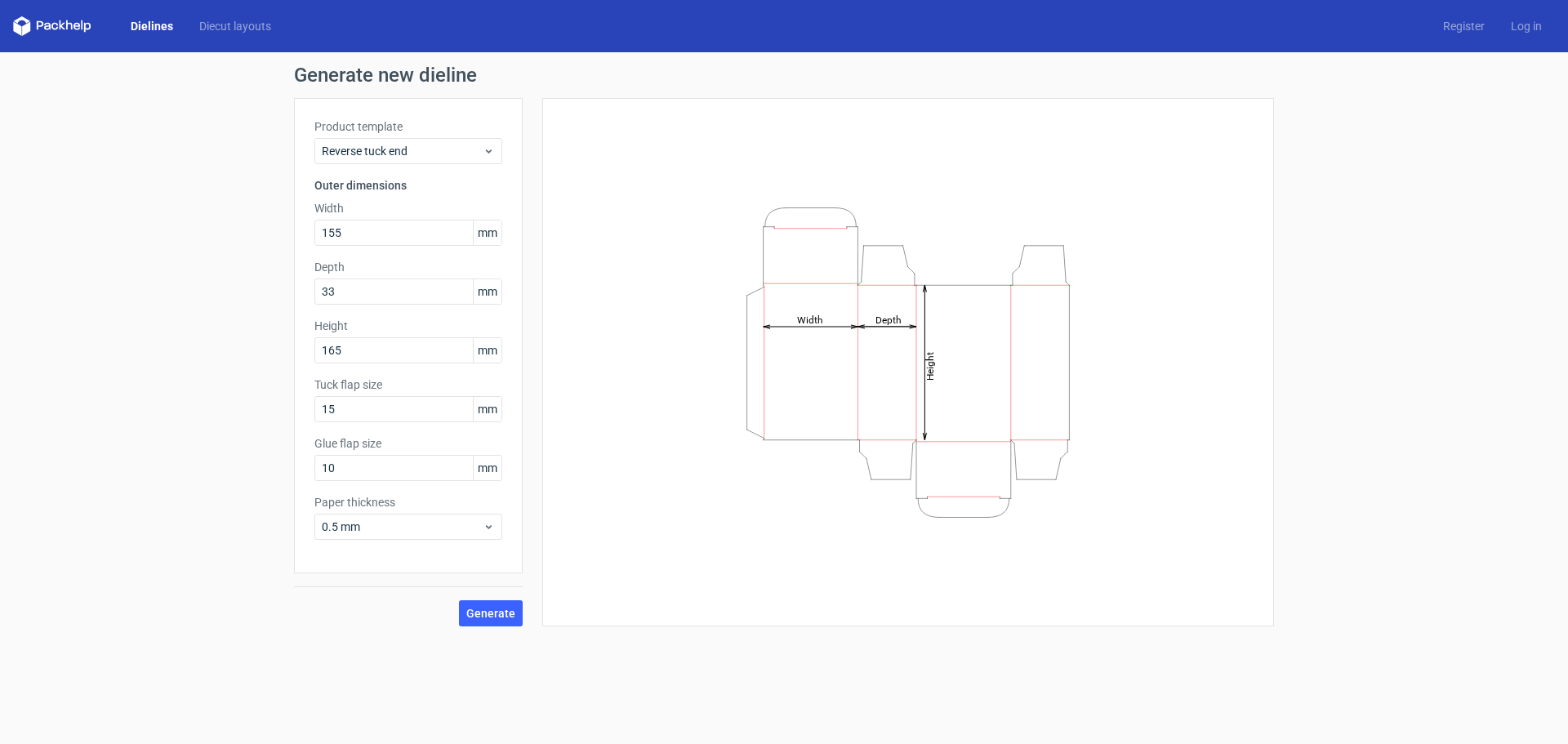
click at [383, 485] on div "Product template Reverse tuck end Outer dimensions Width 155 mm Depth 33 mm Hei…" at bounding box center [408, 363] width 229 height 529
drag, startPoint x: 357, startPoint y: 473, endPoint x: 257, endPoint y: 487, distance: 101.0
click at [257, 487] on div "Generate new dieline Product template Reverse tuck end Outer dimensions Width 1…" at bounding box center [784, 346] width 1568 height 587
type input "20"
click at [400, 473] on input "20" at bounding box center [408, 468] width 188 height 26
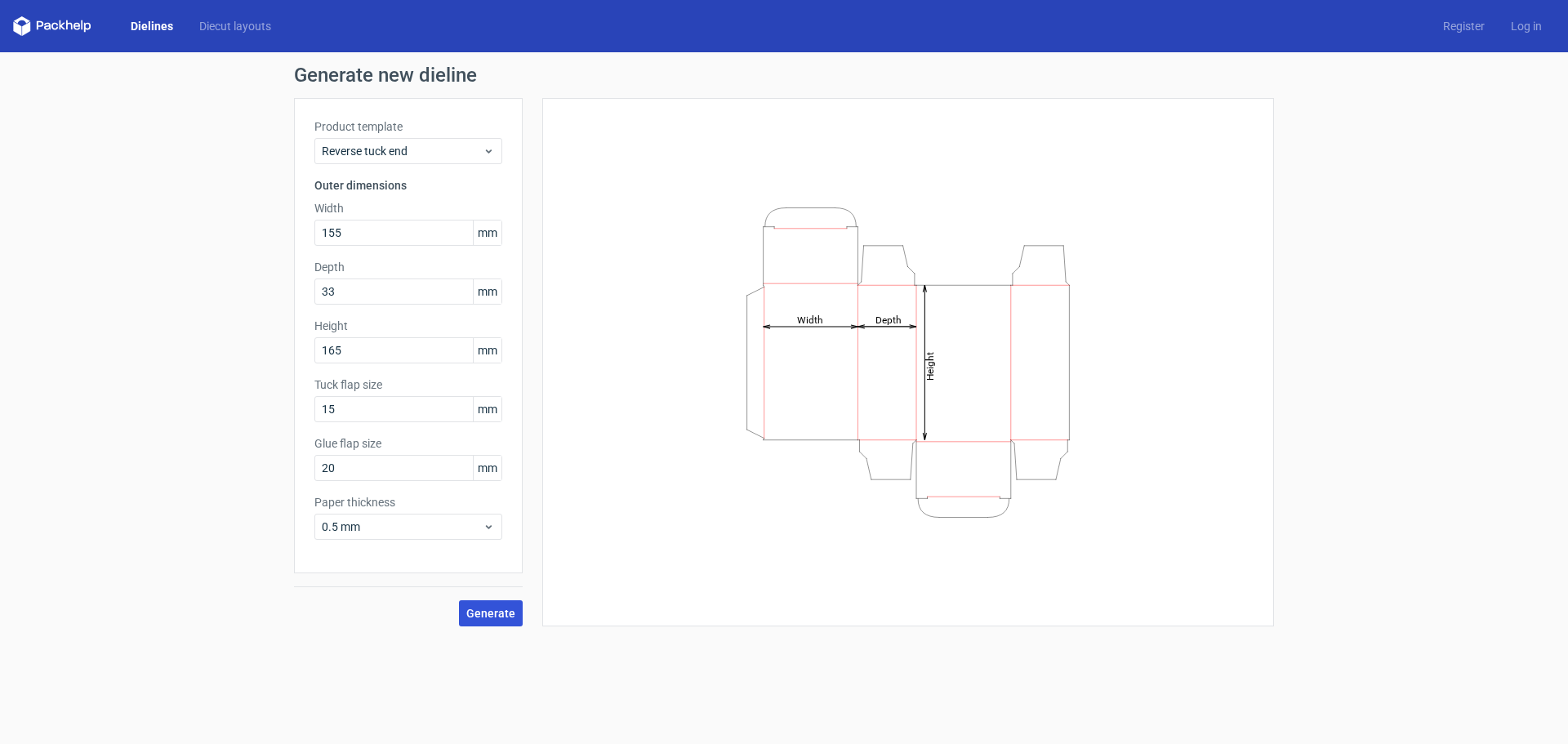
click at [496, 616] on span "Generate" at bounding box center [491, 613] width 49 height 11
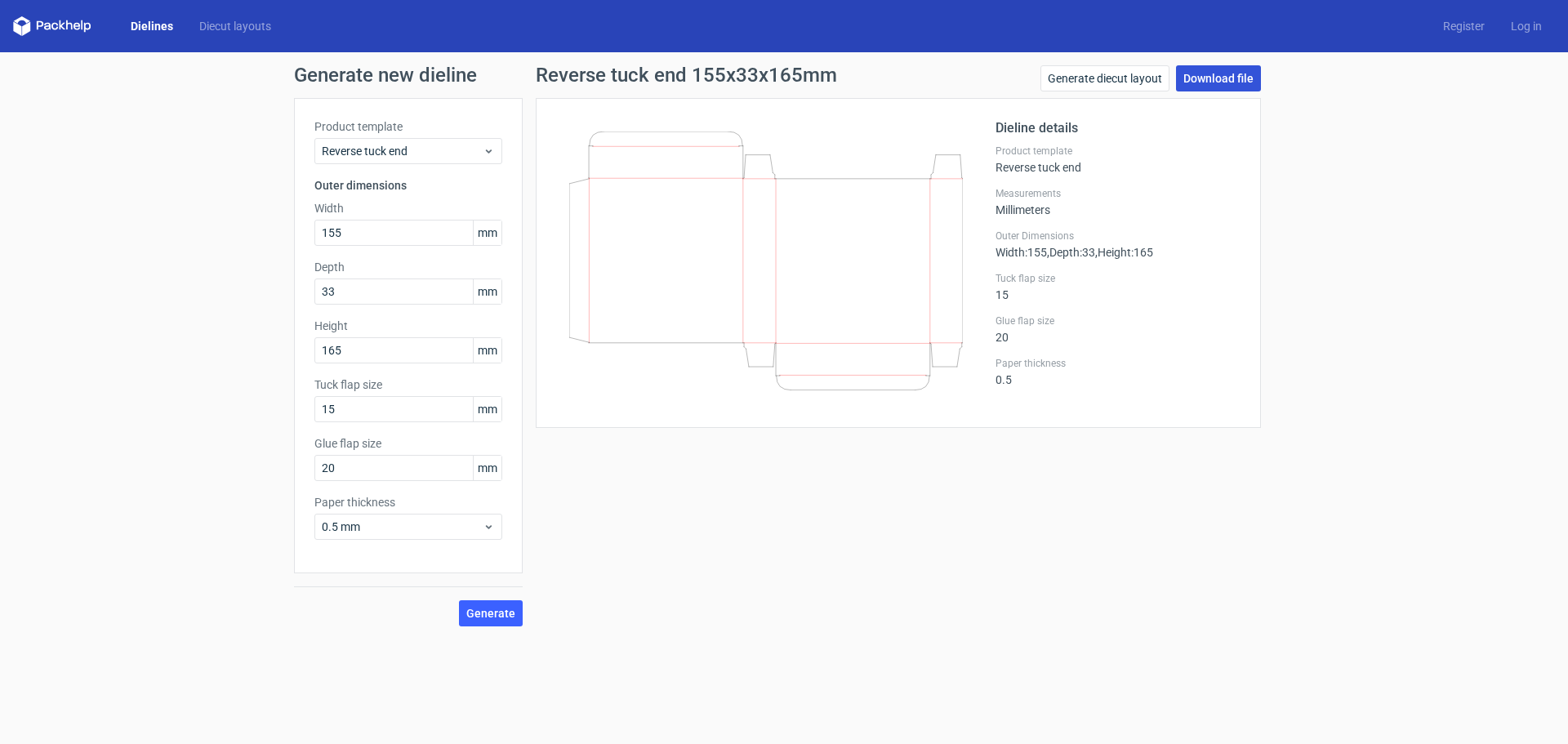
click at [1234, 78] on link "Download file" at bounding box center [1218, 78] width 85 height 26
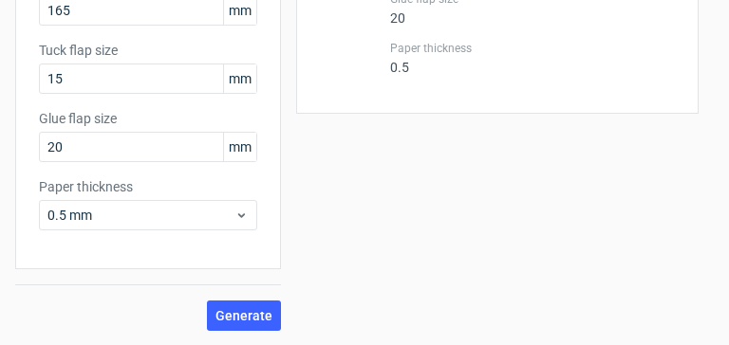
scroll to position [245, 0]
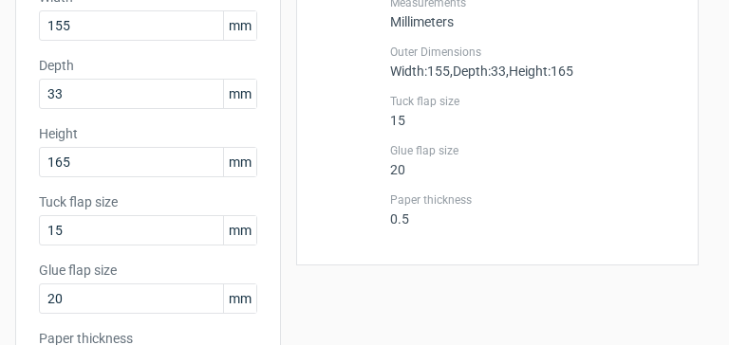
drag, startPoint x: 643, startPoint y: 239, endPoint x: 419, endPoint y: 235, distance: 223.9
click at [419, 235] on div "Dieline details Product template Reverse tuck end Measurements Millimeters Oute…" at bounding box center [532, 79] width 285 height 326
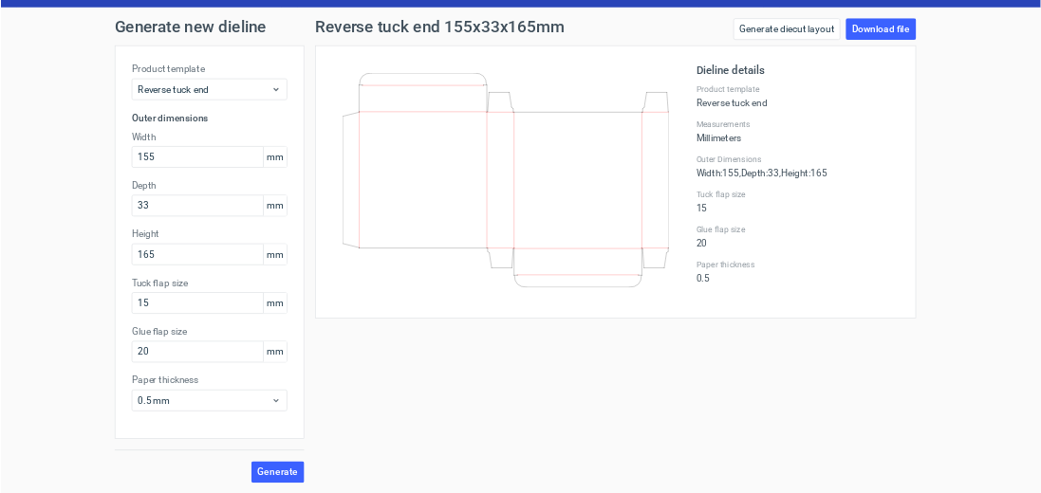
scroll to position [0, 0]
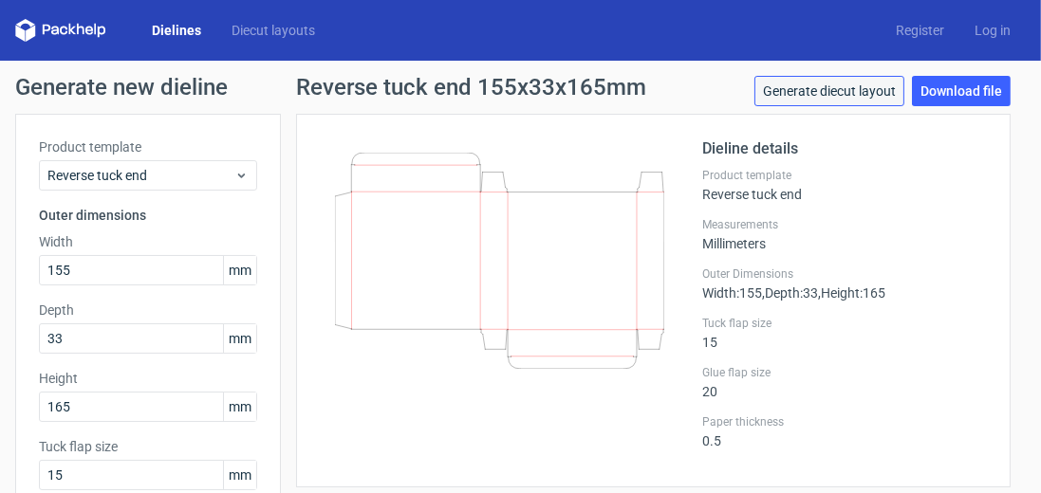
click at [893, 92] on link "Generate diecut layout" at bounding box center [829, 91] width 150 height 30
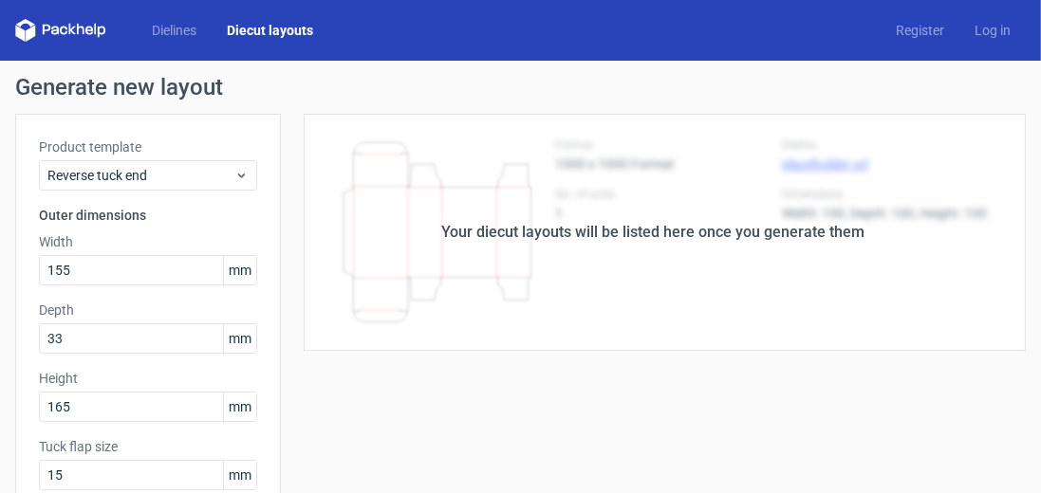
click at [580, 247] on div "Your diecut layouts will be listed here once you generate them" at bounding box center [653, 232] width 745 height 237
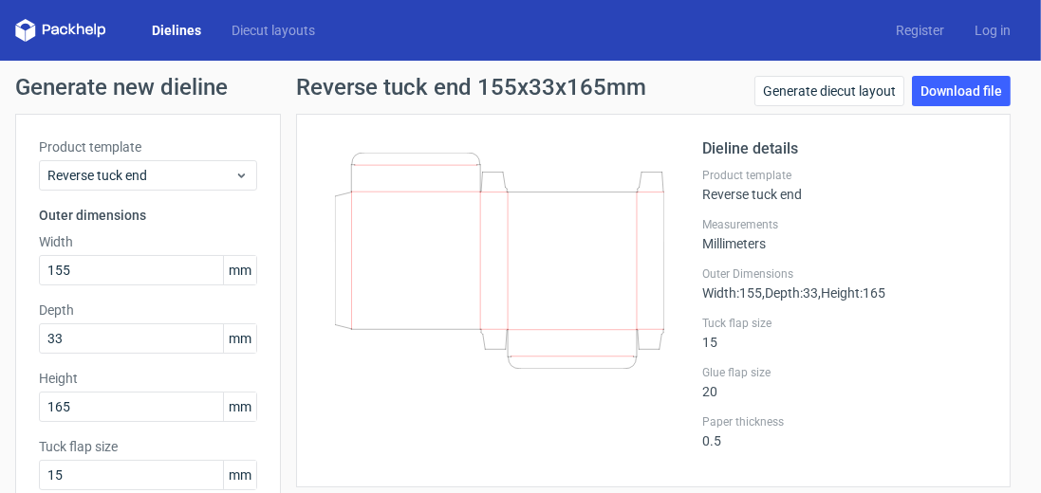
click at [641, 251] on icon at bounding box center [499, 261] width 329 height 216
drag, startPoint x: 89, startPoint y: 270, endPoint x: 19, endPoint y: 278, distance: 70.6
click at [19, 278] on div "Product template Reverse tuck end Outer dimensions Width 155 mm Depth 33 mm Hei…" at bounding box center [148, 390] width 266 height 552
type input "156"
type input "155"
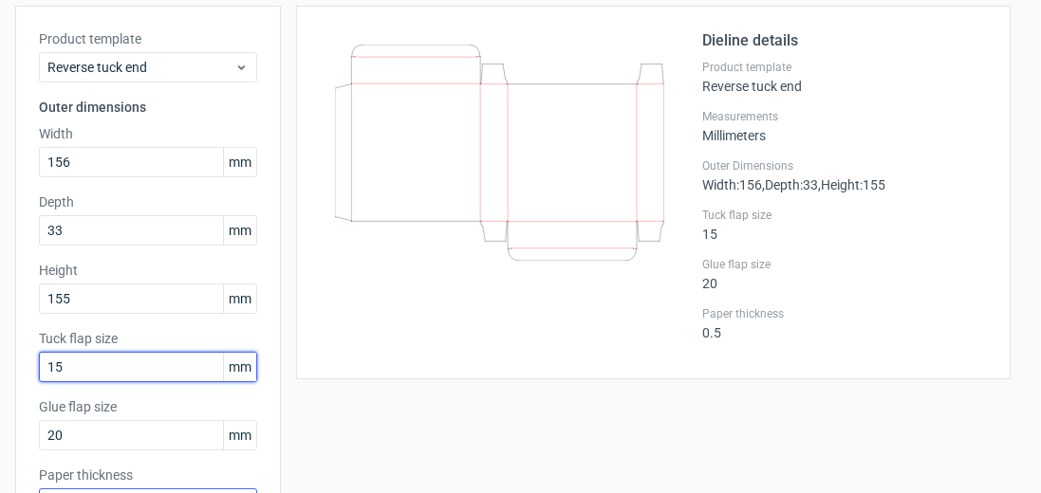
scroll to position [248, 0]
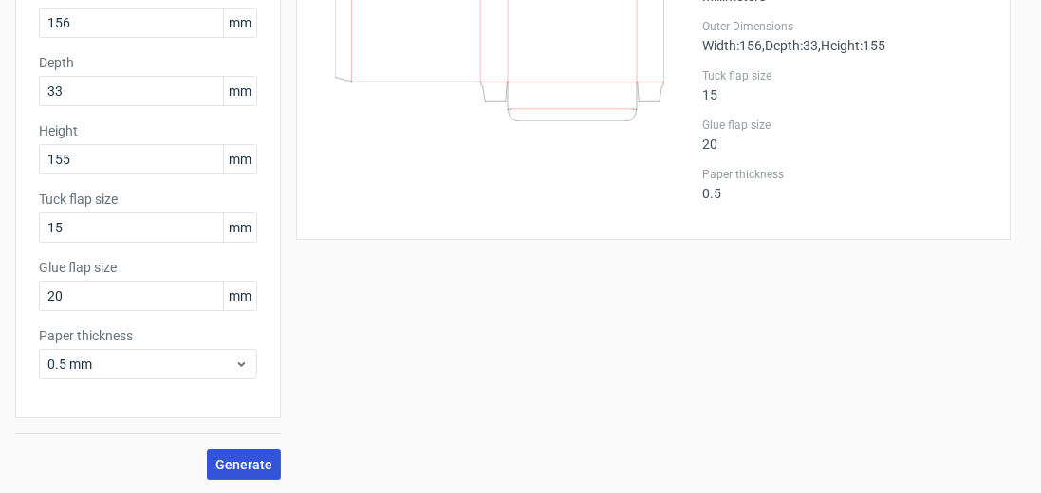
click at [251, 462] on span "Generate" at bounding box center [243, 464] width 57 height 13
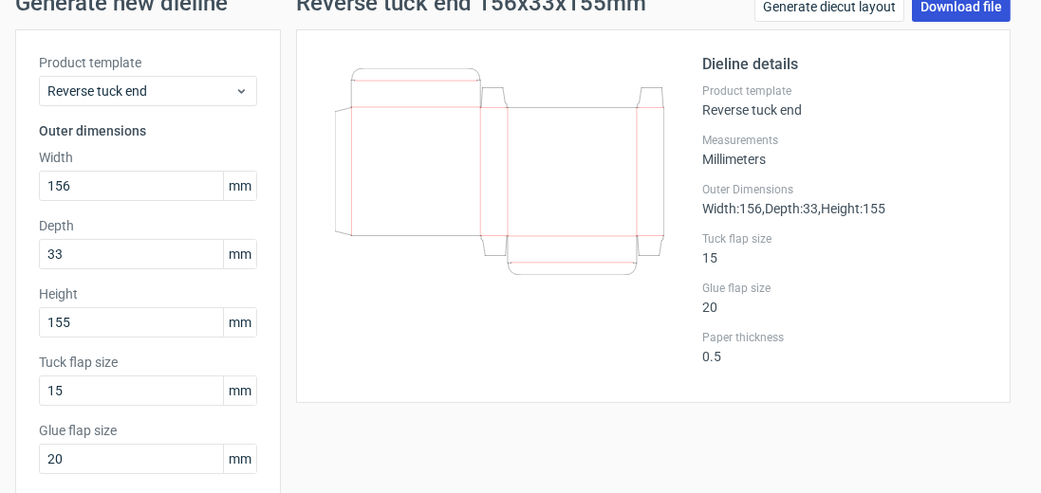
click at [941, 12] on link "Download file" at bounding box center [961, 6] width 99 height 30
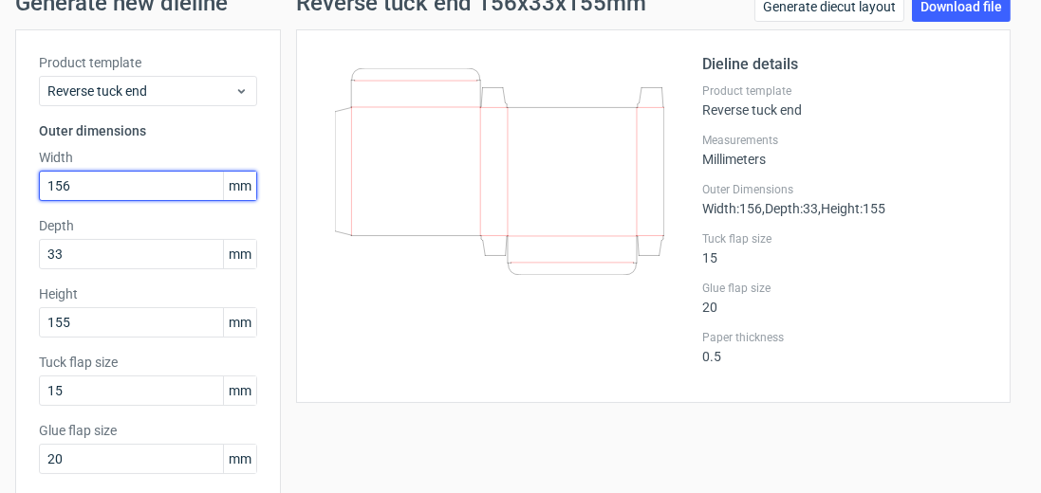
click at [116, 191] on input "156" at bounding box center [148, 186] width 218 height 30
drag, startPoint x: 116, startPoint y: 191, endPoint x: 32, endPoint y: 190, distance: 83.5
click at [32, 190] on div "Product template Reverse tuck end Outer dimensions Width 156 mm Depth 33 mm Hei…" at bounding box center [148, 305] width 266 height 552
type input "155"
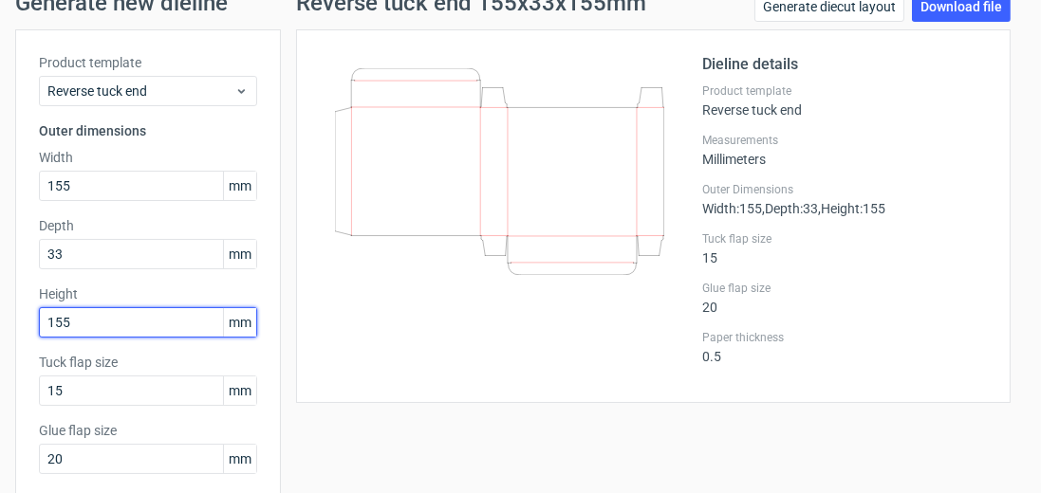
drag, startPoint x: 70, startPoint y: 330, endPoint x: 45, endPoint y: 337, distance: 26.5
click at [45, 337] on div "Product template Reverse tuck end Outer dimensions Width 155 mm Depth 33 mm Hei…" at bounding box center [148, 305] width 266 height 552
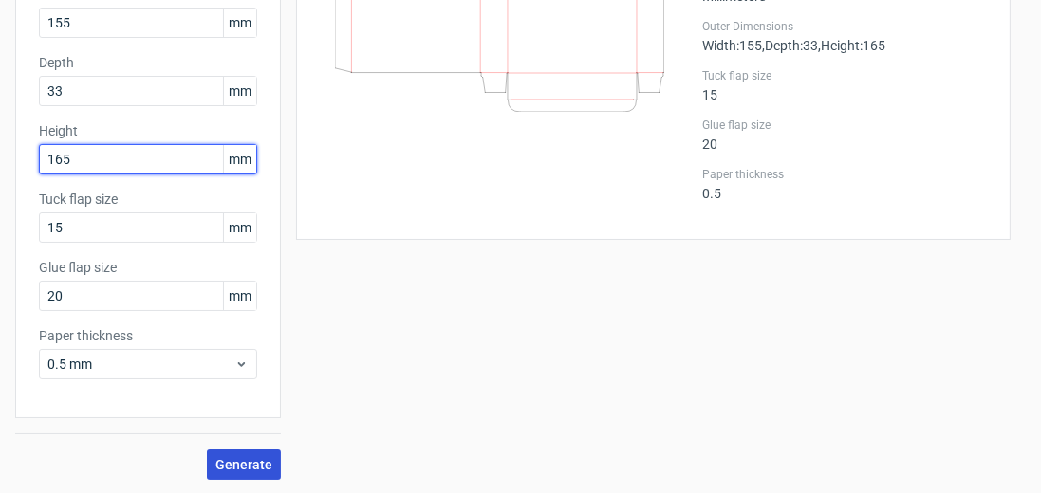
type input "165"
click at [243, 460] on span "Generate" at bounding box center [243, 464] width 57 height 13
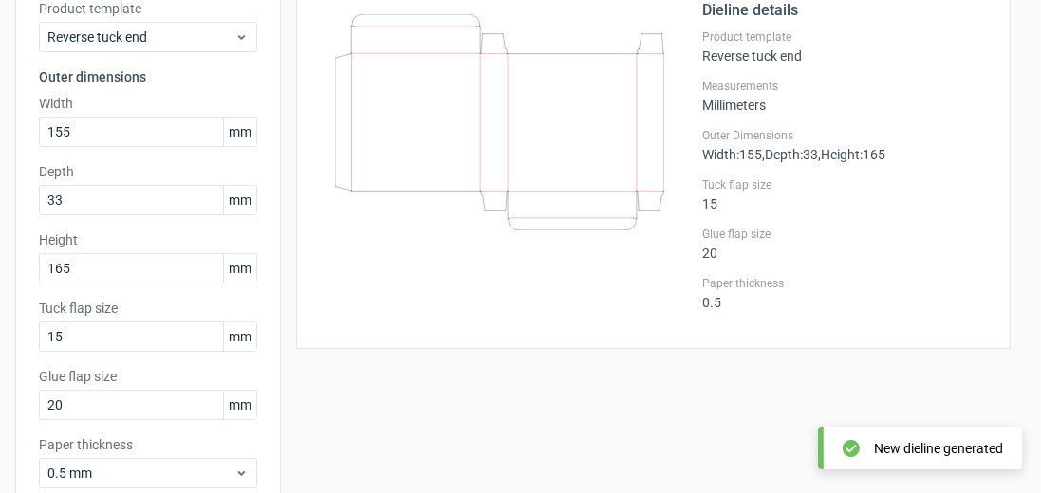
scroll to position [84, 0]
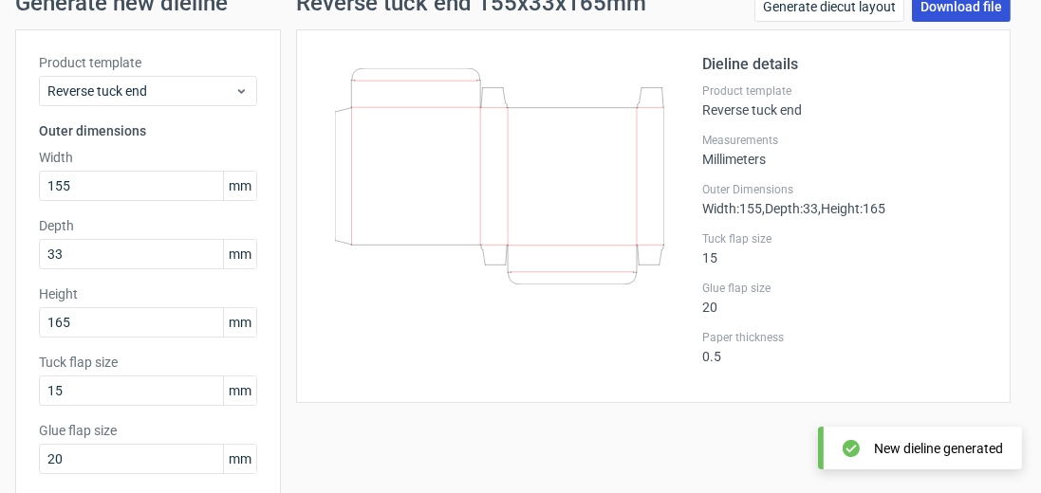
click at [921, 17] on link "Download file" at bounding box center [961, 6] width 99 height 30
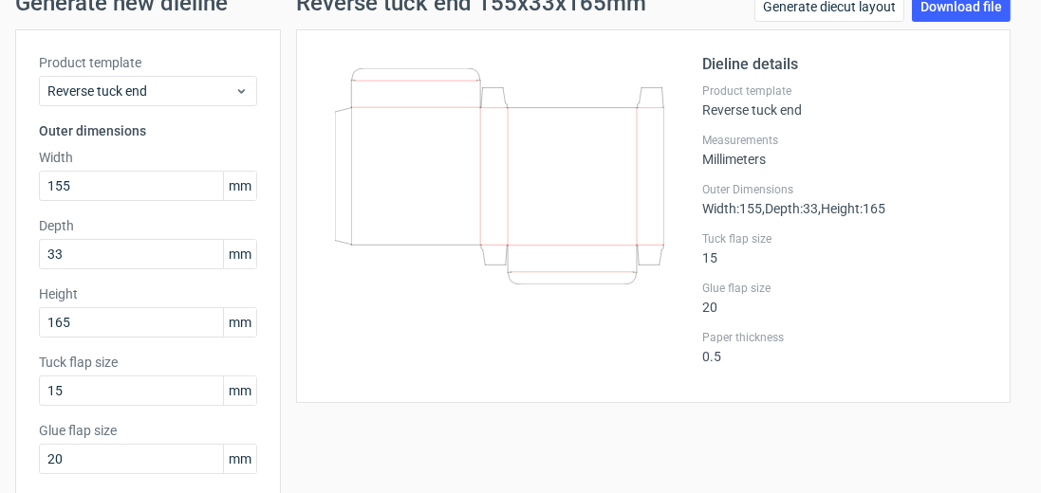
click at [364, 332] on div at bounding box center [511, 216] width 382 height 326
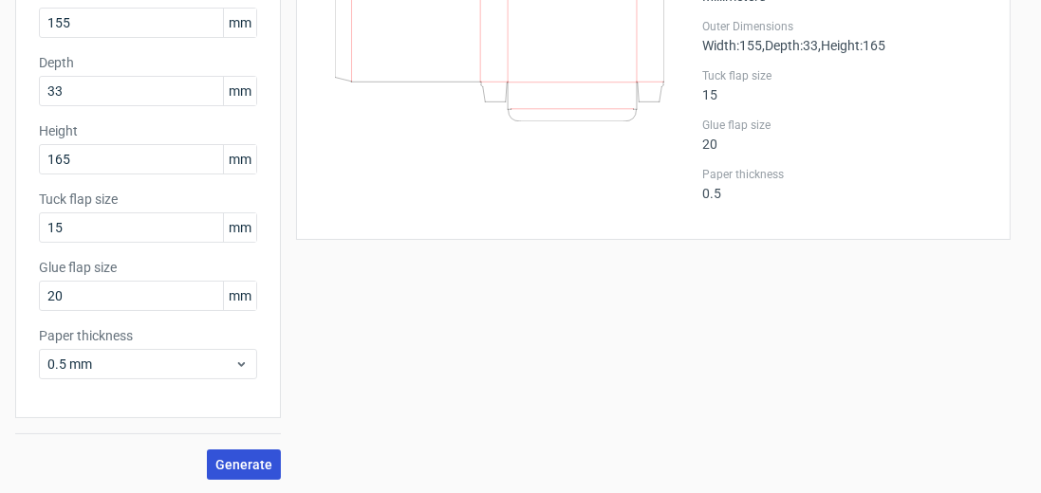
click at [254, 458] on span "Generate" at bounding box center [243, 464] width 57 height 13
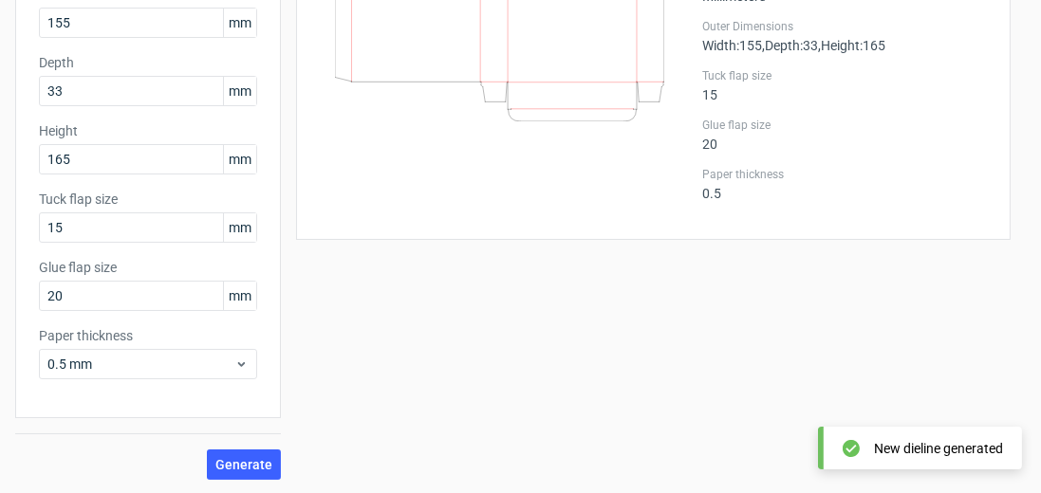
scroll to position [0, 0]
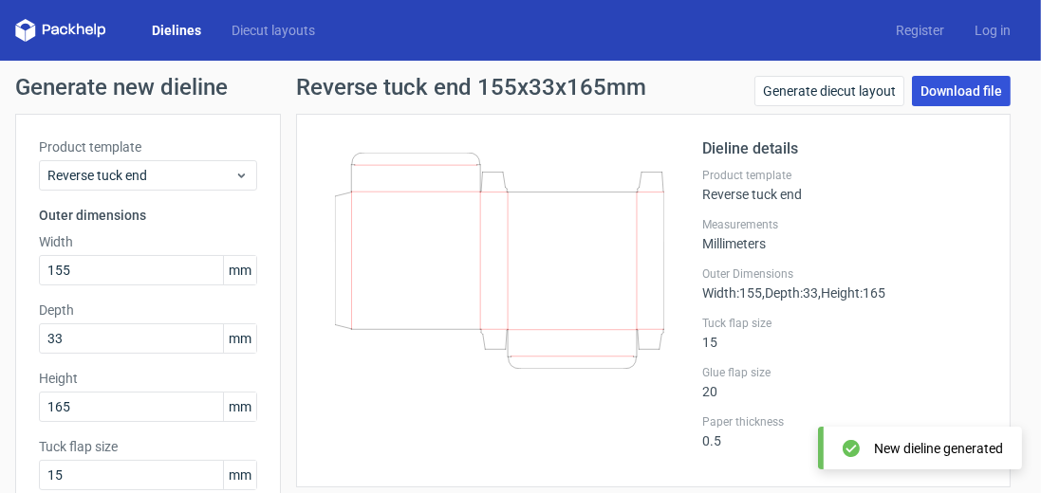
click at [934, 84] on link "Download file" at bounding box center [961, 91] width 99 height 30
